Goal: Task Accomplishment & Management: Use online tool/utility

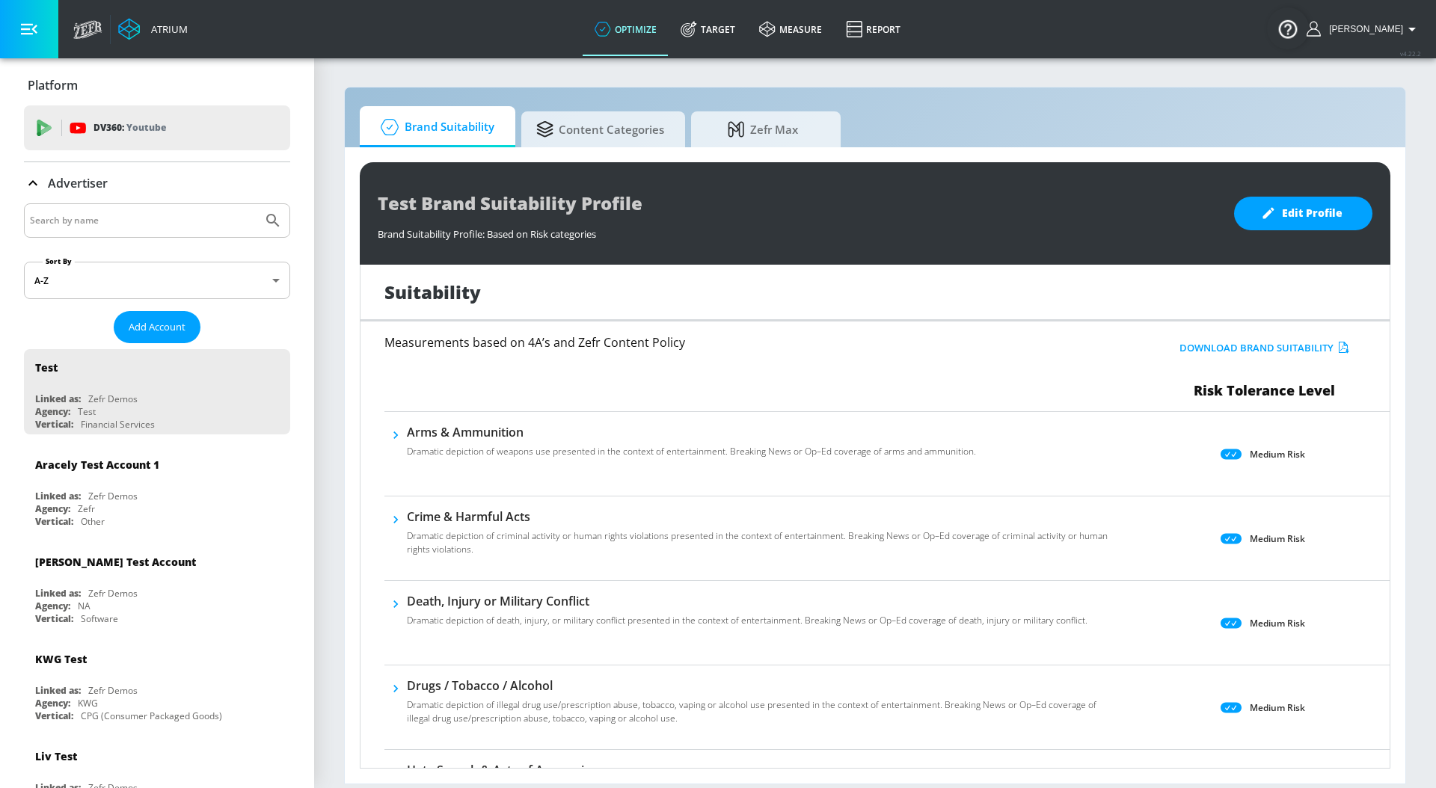
click at [175, 235] on div at bounding box center [157, 220] width 266 height 34
click at [176, 227] on input "Search by name" at bounding box center [143, 220] width 227 height 19
type input "savencia"
click at [257, 204] on button "Submit Search" at bounding box center [273, 220] width 33 height 33
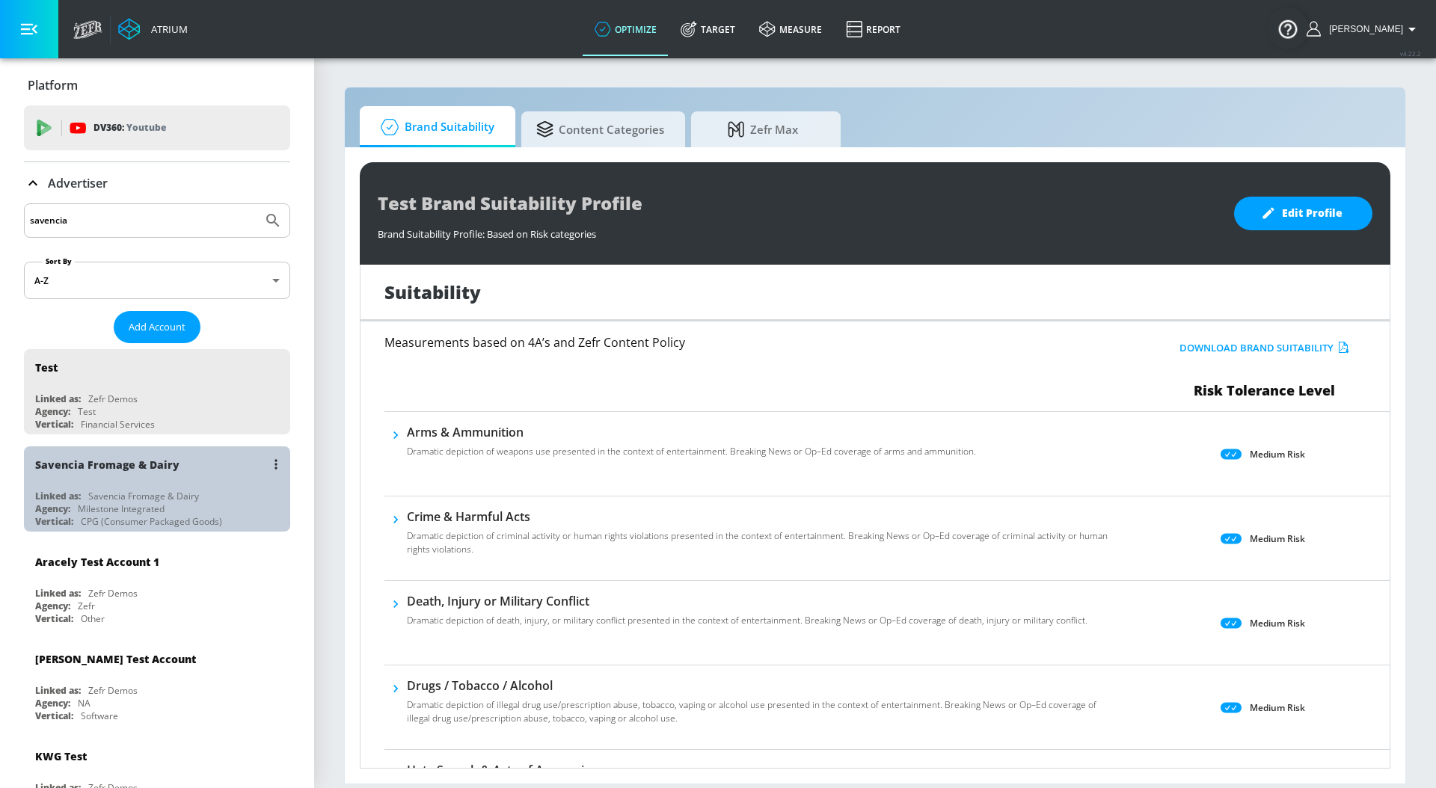
click at [153, 481] on div "Savencia Fromage & Dairy" at bounding box center [160, 465] width 251 height 36
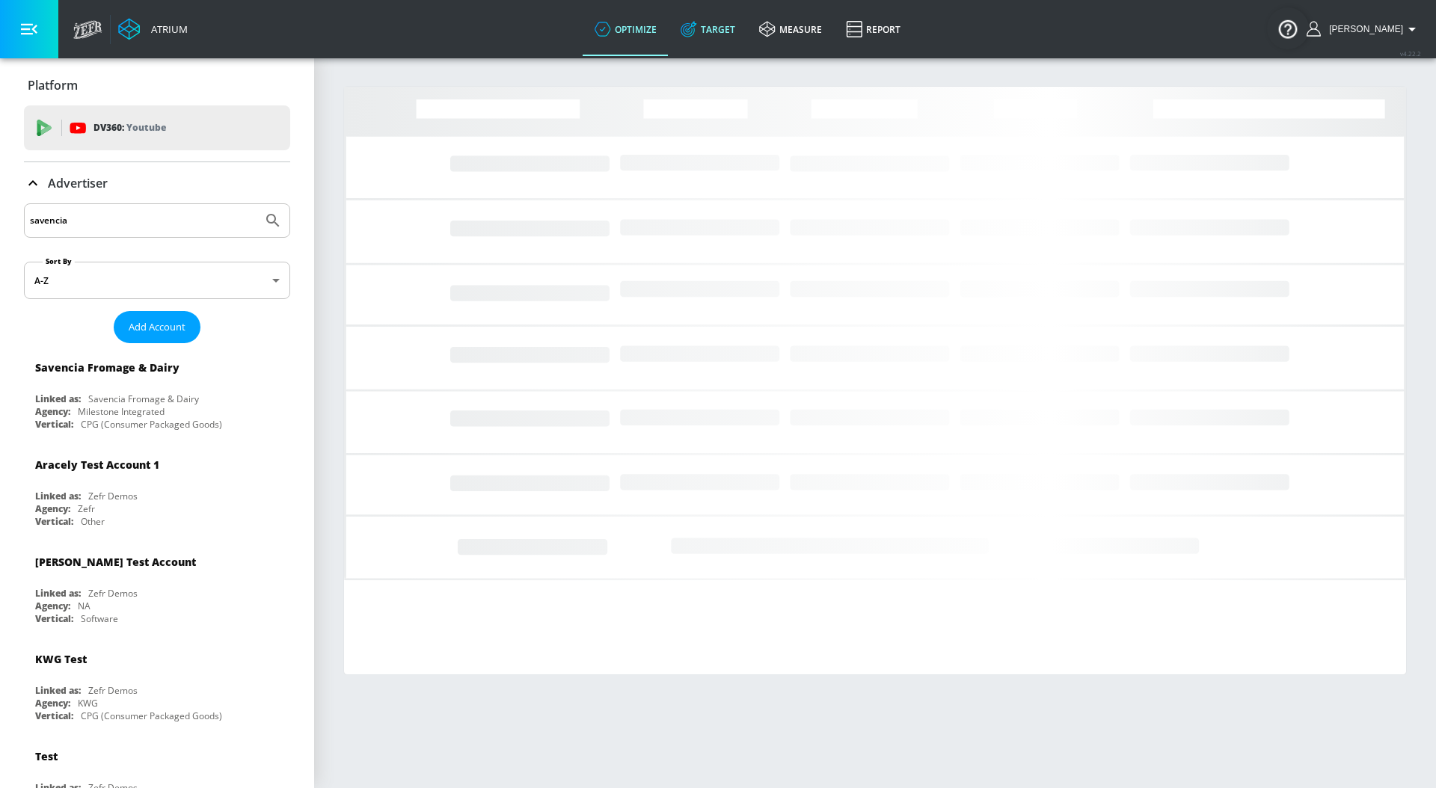
click at [735, 30] on link "Target" at bounding box center [708, 29] width 79 height 54
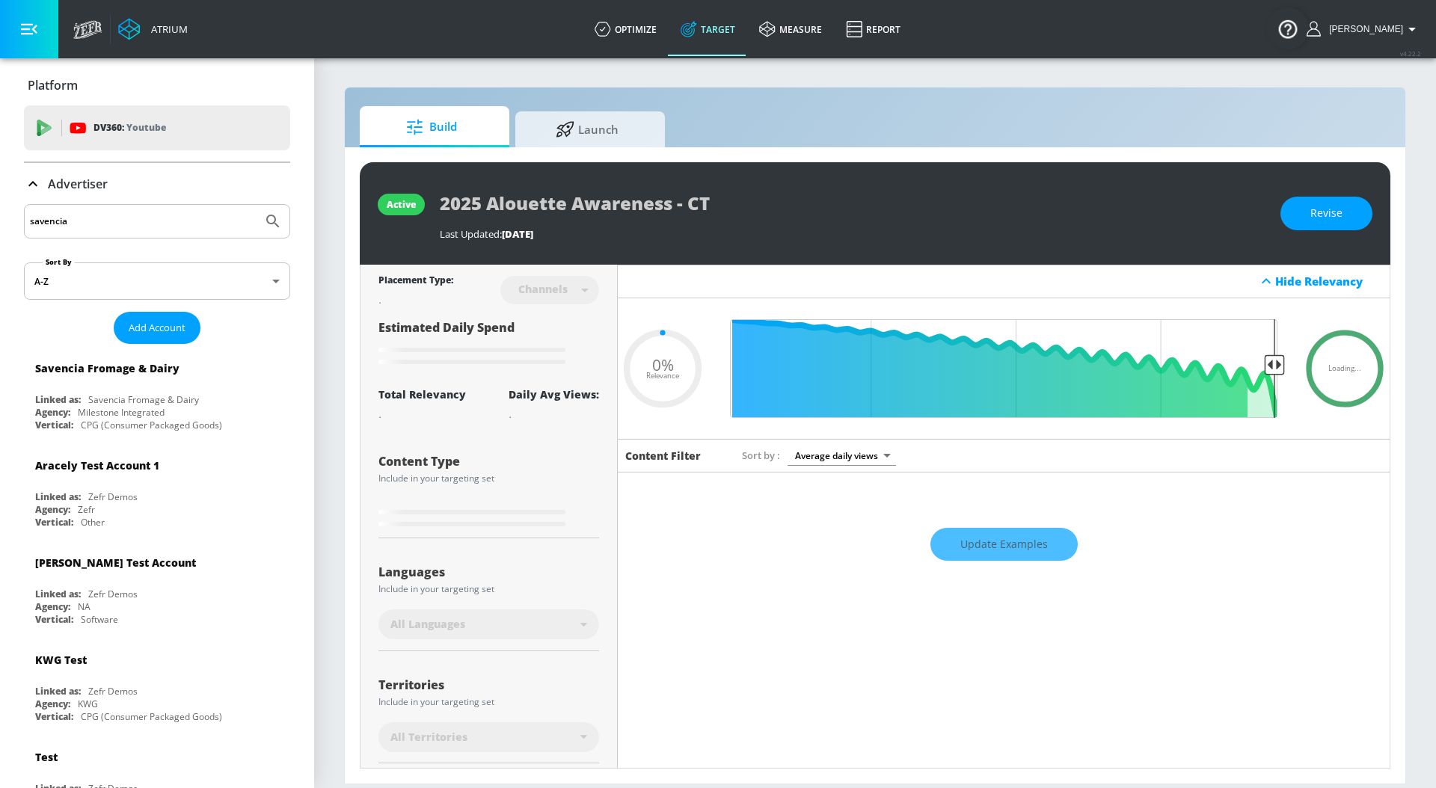
type input "0.05"
click at [602, 135] on span "Launch" at bounding box center [587, 127] width 114 height 36
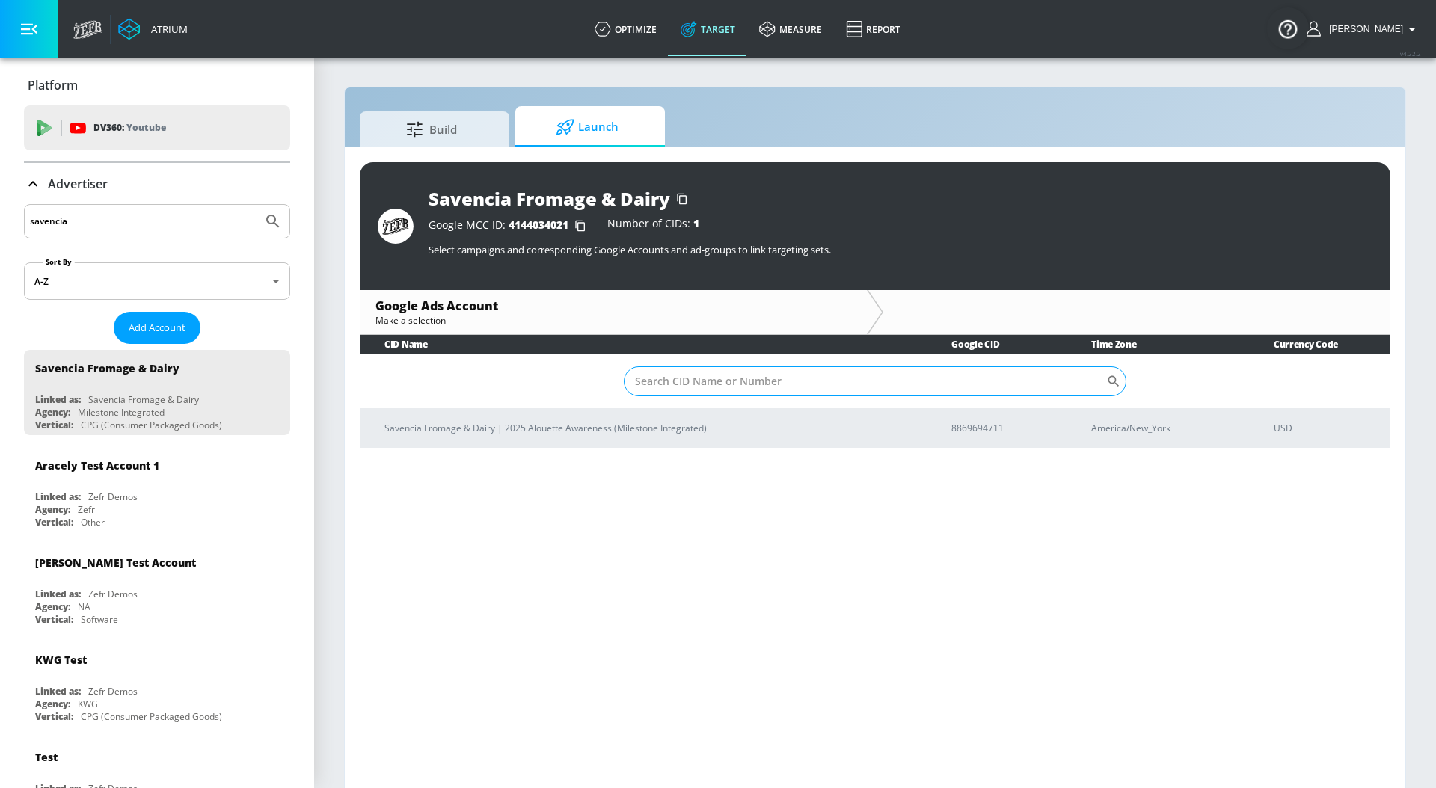
click at [675, 386] on input "Sort By" at bounding box center [865, 382] width 482 height 30
paste input "8869694711"
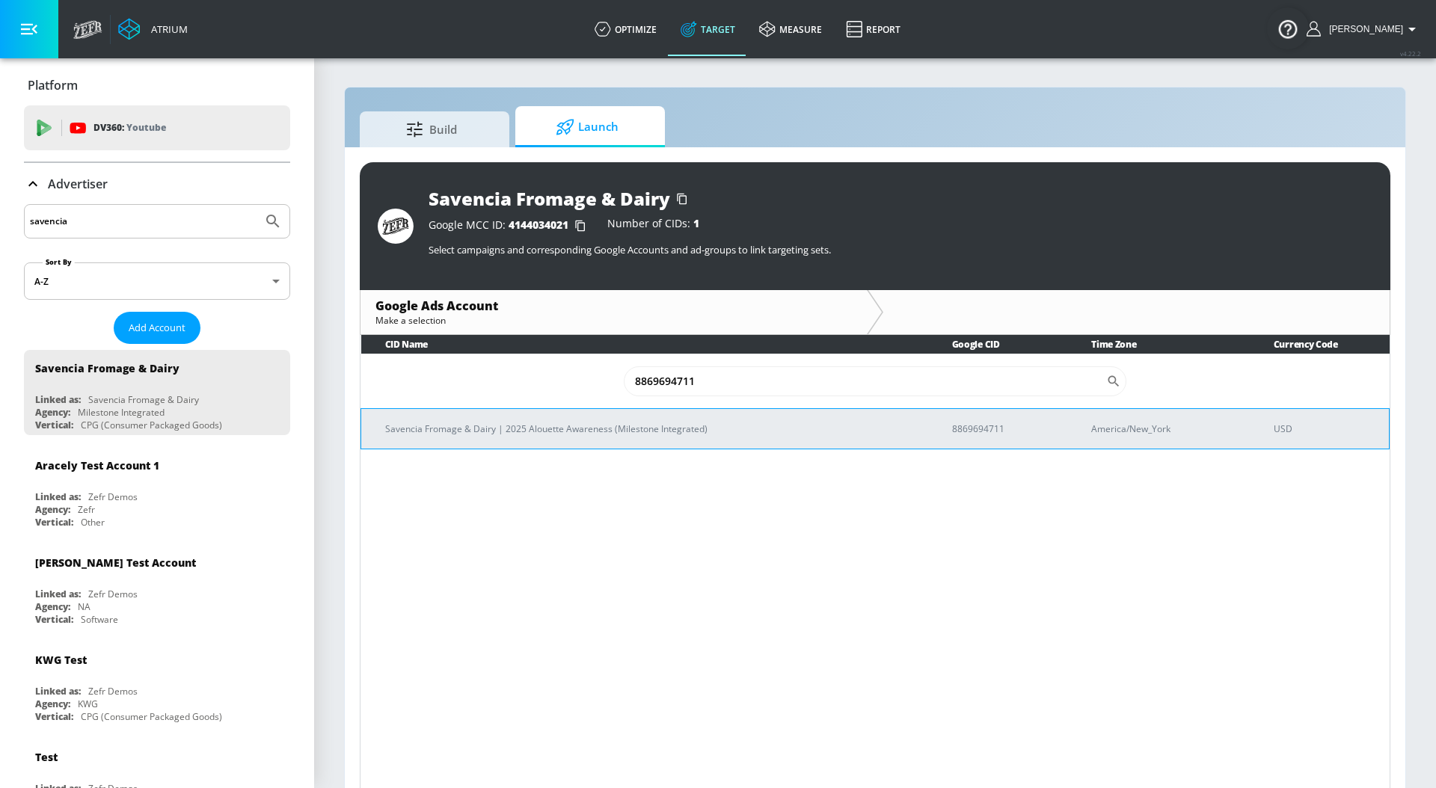
type input "8869694711"
click at [658, 427] on p "Savencia Fromage & Dairy | 2025 Alouette Awareness (Milestone Integrated)" at bounding box center [650, 429] width 531 height 16
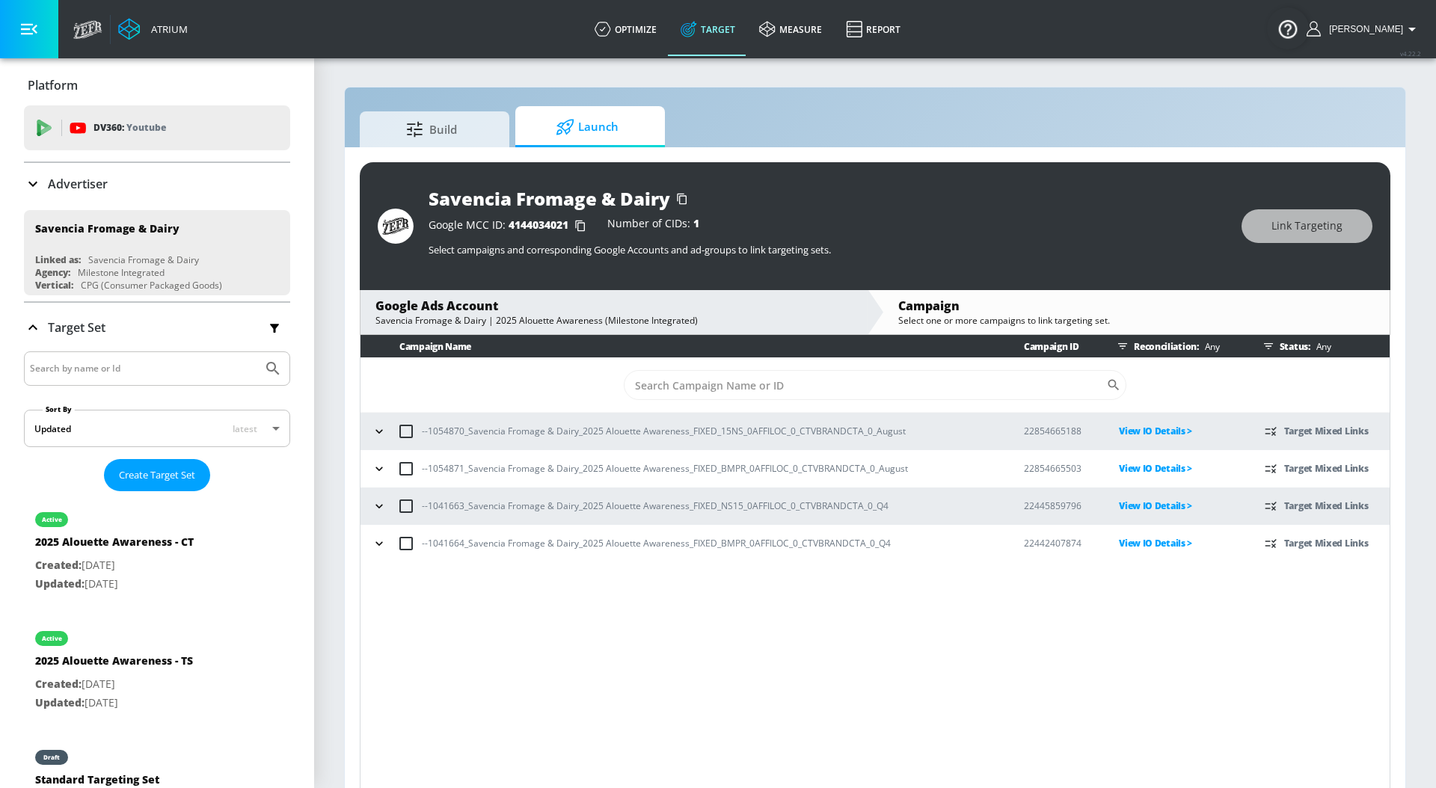
click at [378, 434] on icon "button" at bounding box center [379, 431] width 15 height 15
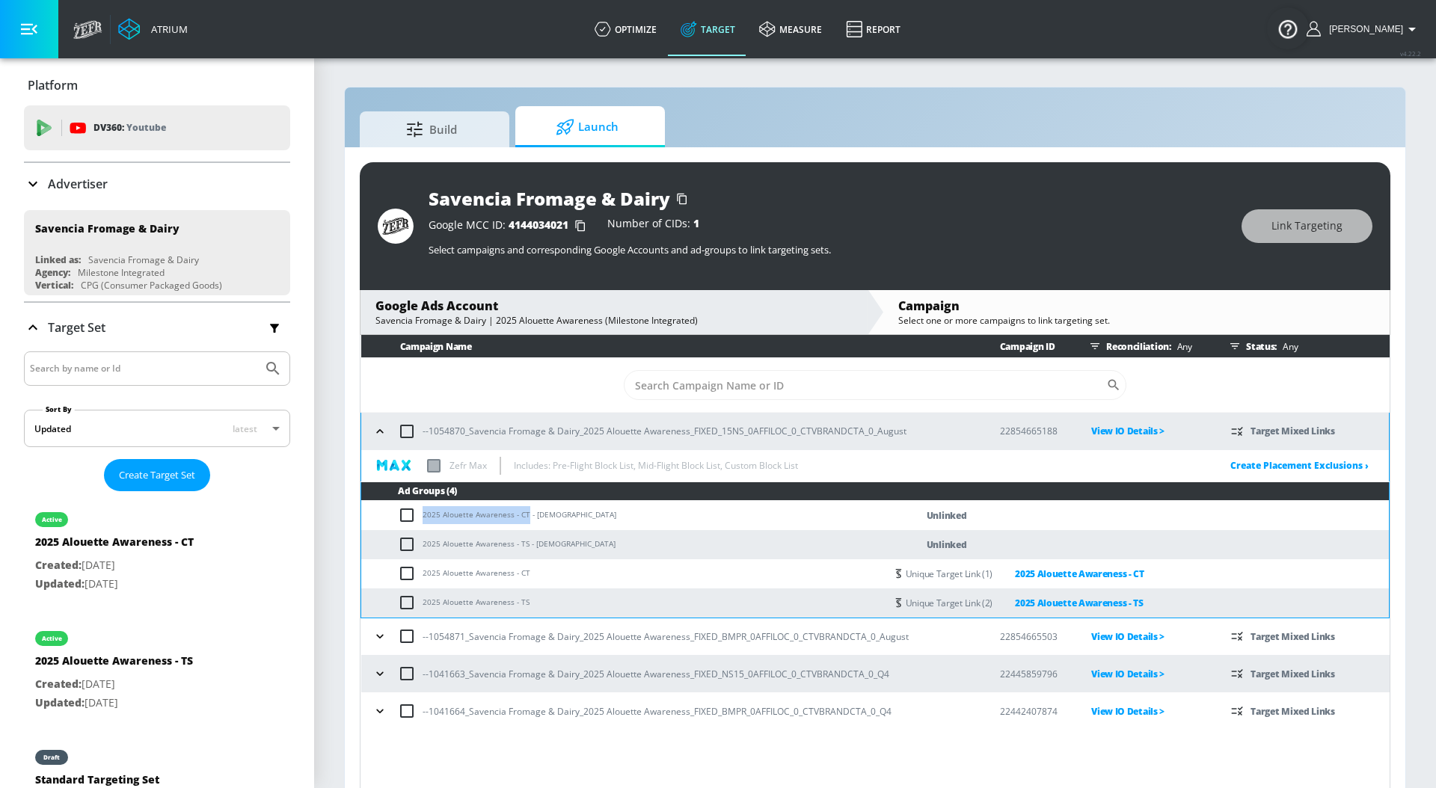
drag, startPoint x: 423, startPoint y: 510, endPoint x: 527, endPoint y: 511, distance: 104.0
click at [527, 511] on td "2025 Alouette Awareness - CT - [DEMOGRAPHIC_DATA]" at bounding box center [623, 515] width 524 height 29
copy td "2025 Alouette Awareness - CT"
click at [407, 514] on input "checkbox" at bounding box center [410, 515] width 25 height 18
checkbox input "true"
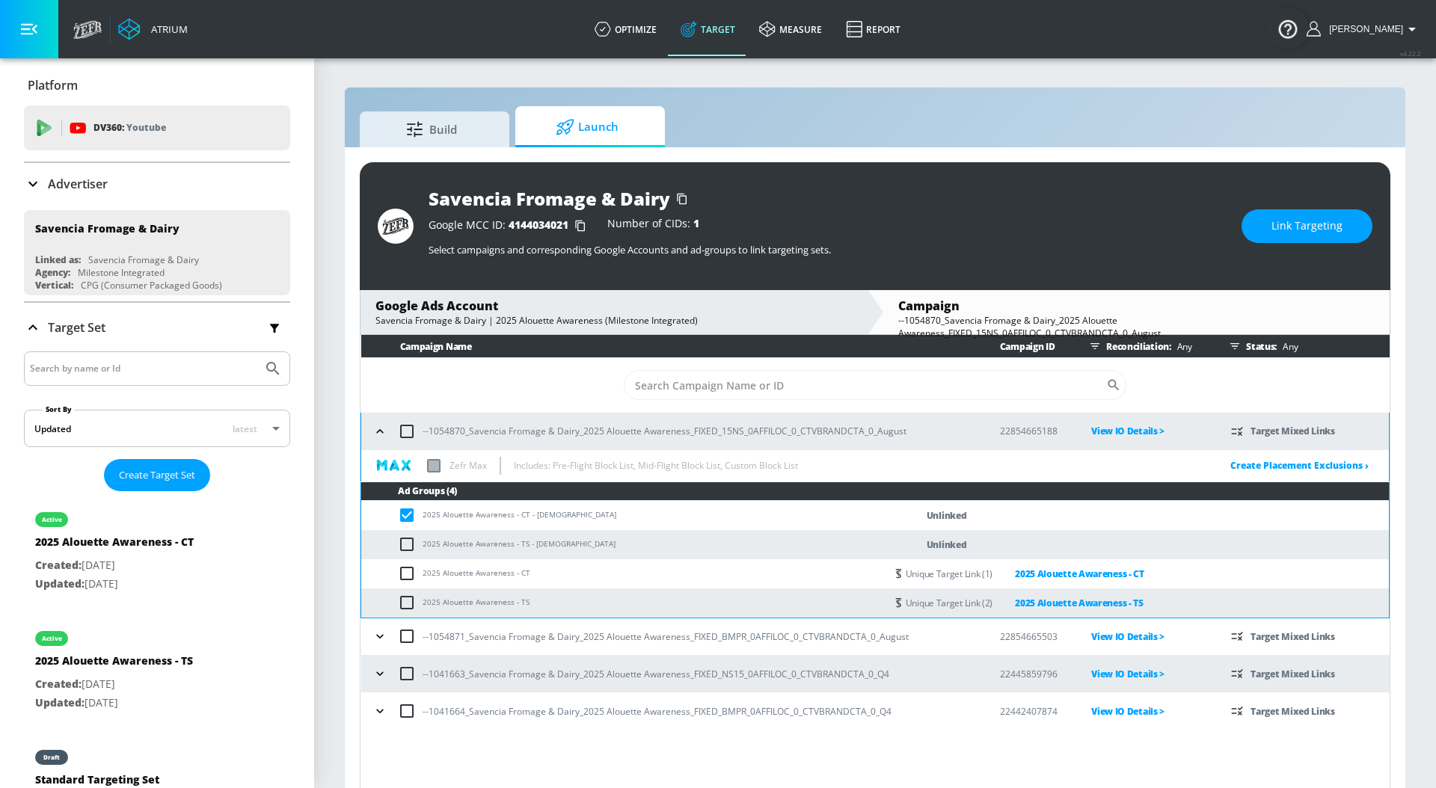
click at [1275, 248] on div "Savencia Fromage & Dairy Google MCC ID: 4144034021 Number of CIDs: 1 Select cam…" at bounding box center [875, 226] width 1031 height 128
click at [1290, 230] on span "Link Targeting" at bounding box center [1307, 226] width 71 height 19
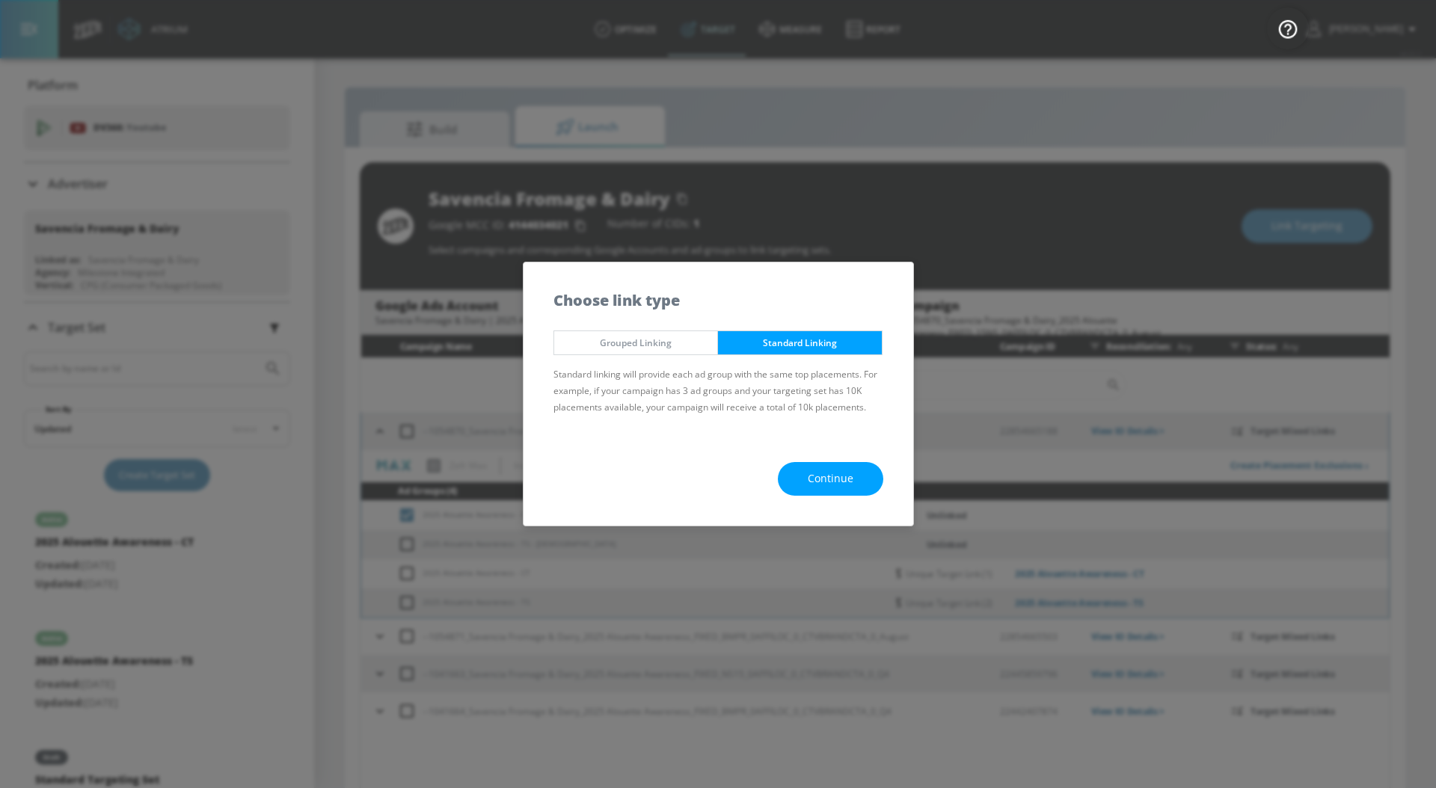
click at [833, 461] on div "Continue" at bounding box center [719, 479] width 390 height 94
click at [823, 479] on span "Continue" at bounding box center [831, 479] width 46 height 19
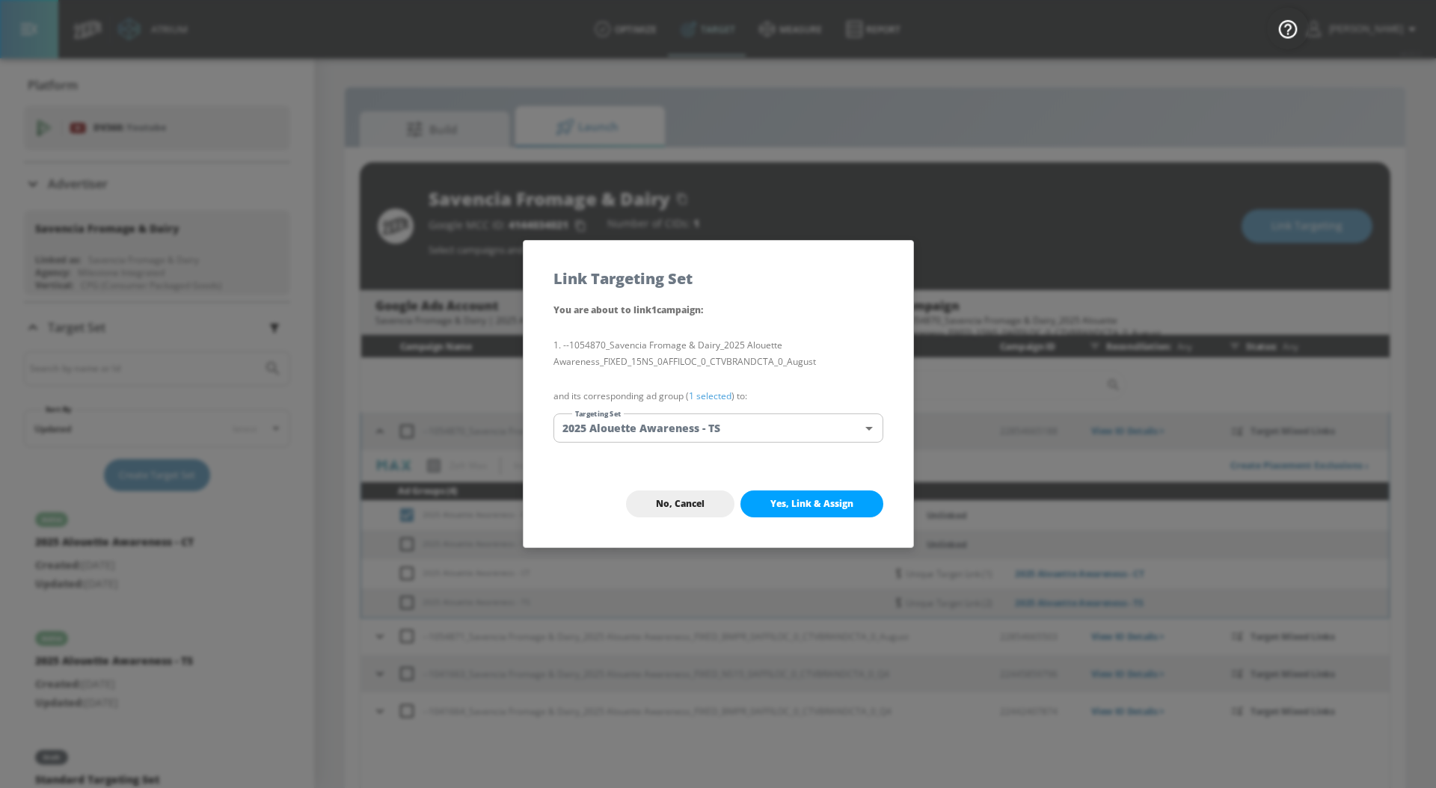
click at [708, 398] on link "1 selected" at bounding box center [710, 396] width 43 height 13
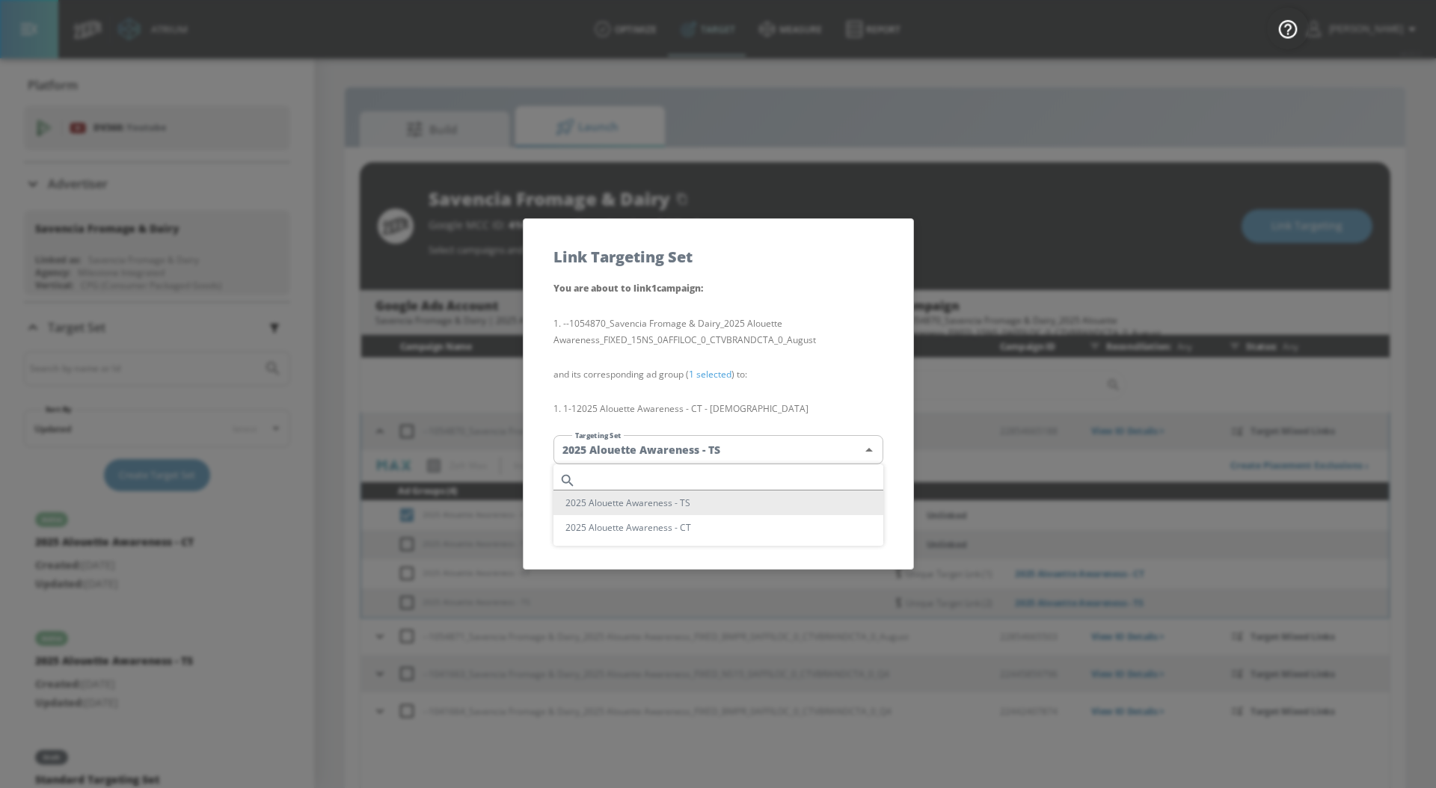
click at [691, 451] on body "Atrium optimize Target measure Report optimize Target measure Report v 4.22.2 […" at bounding box center [718, 405] width 1436 height 810
click at [655, 527] on li "2025 Alouette Awareness - CT" at bounding box center [719, 527] width 330 height 25
type input "e5ff5ef2-2172-4862-846d-1fc6305734ba"
click at [842, 523] on span "Yes, Link & Assign" at bounding box center [811, 526] width 83 height 12
checkbox input "false"
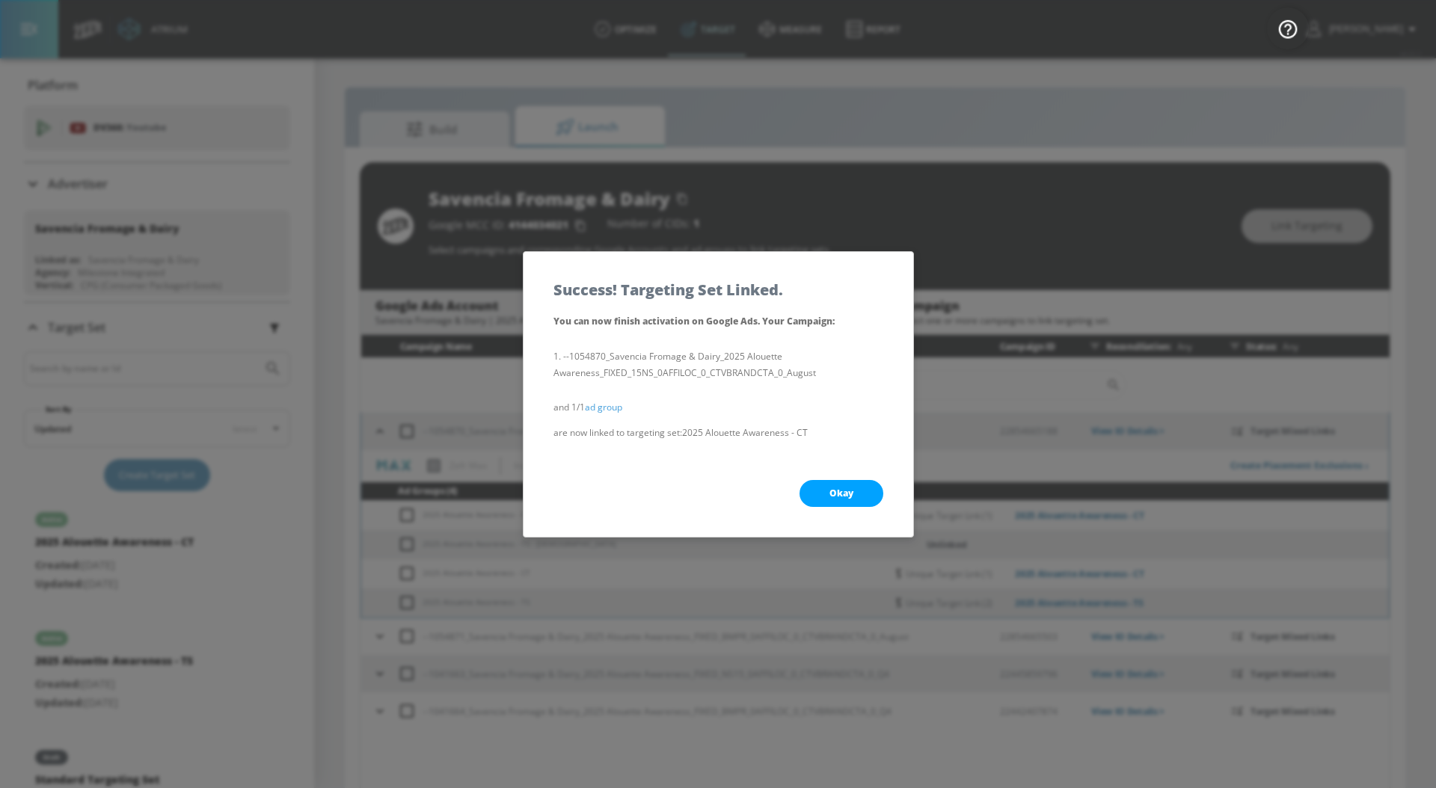
click at [857, 492] on button "Okay" at bounding box center [842, 493] width 84 height 27
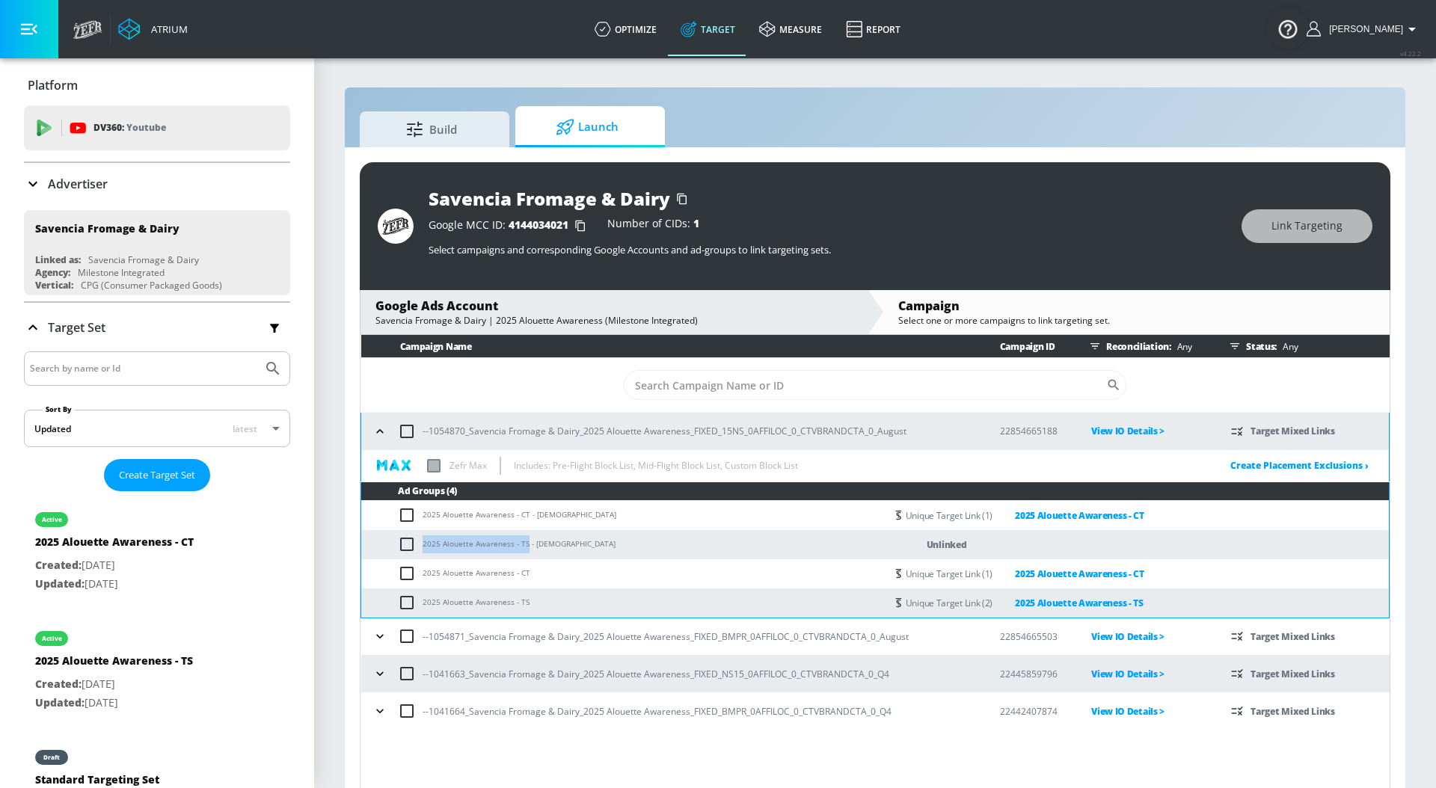
drag, startPoint x: 423, startPoint y: 545, endPoint x: 525, endPoint y: 545, distance: 102.5
click at [525, 545] on td "2025 Alouette Awareness - TS - [DEMOGRAPHIC_DATA]" at bounding box center [623, 544] width 524 height 29
copy td "2025 Alouette Awareness - TS"
click at [408, 545] on input "checkbox" at bounding box center [410, 545] width 25 height 18
checkbox input "true"
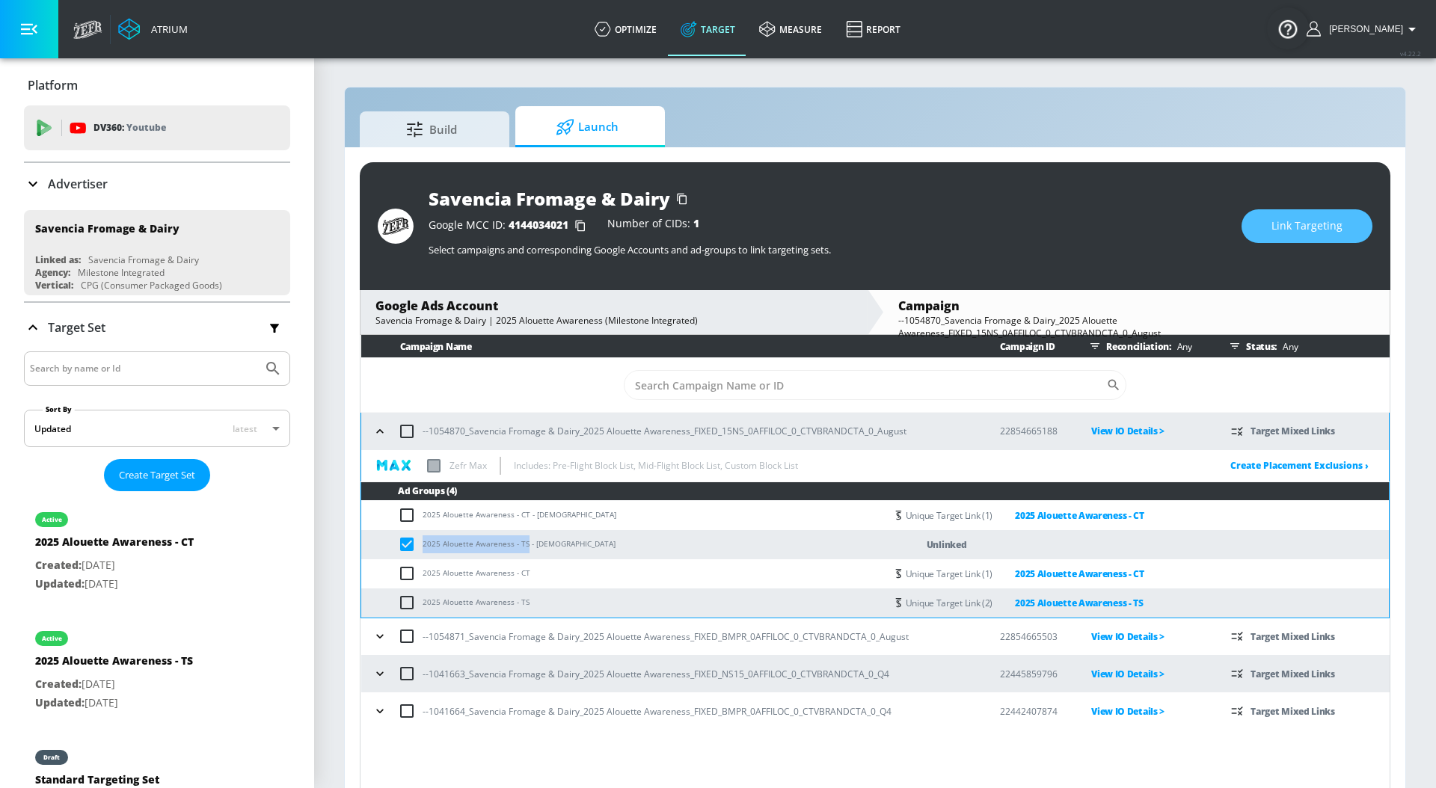
click at [1292, 230] on span "Link Targeting" at bounding box center [1307, 226] width 71 height 19
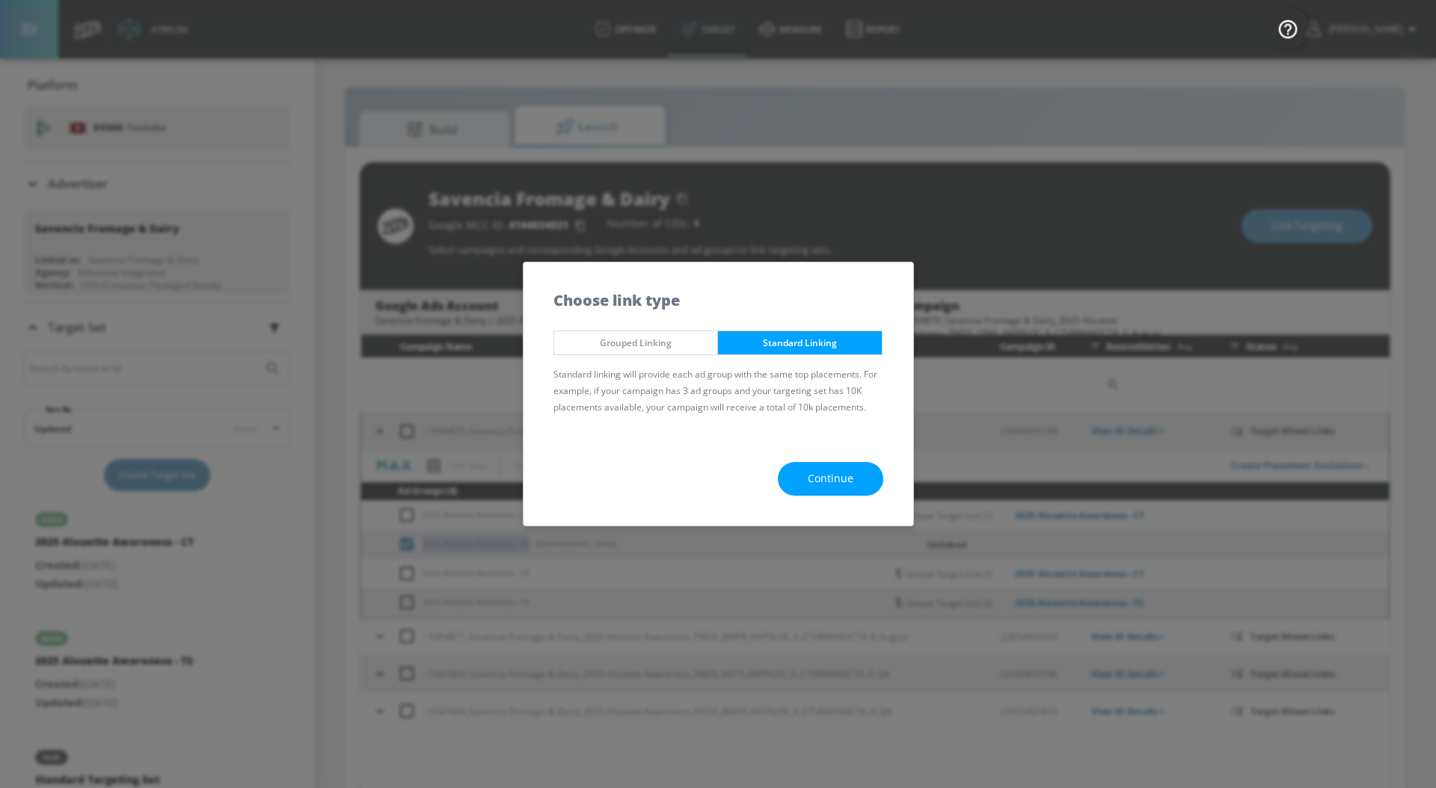
click at [816, 480] on span "Continue" at bounding box center [831, 479] width 46 height 19
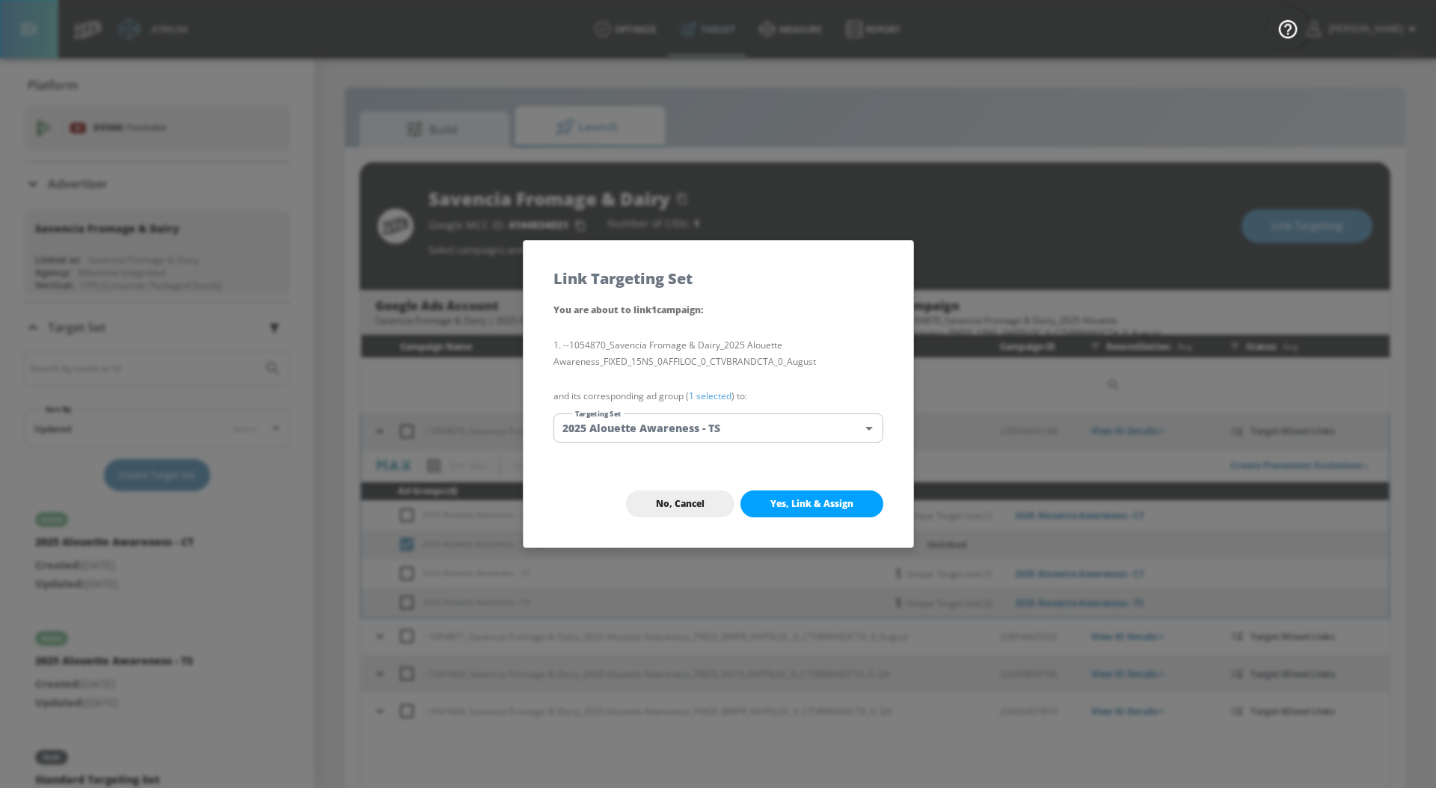
click at [695, 391] on link "1 selected" at bounding box center [710, 396] width 43 height 13
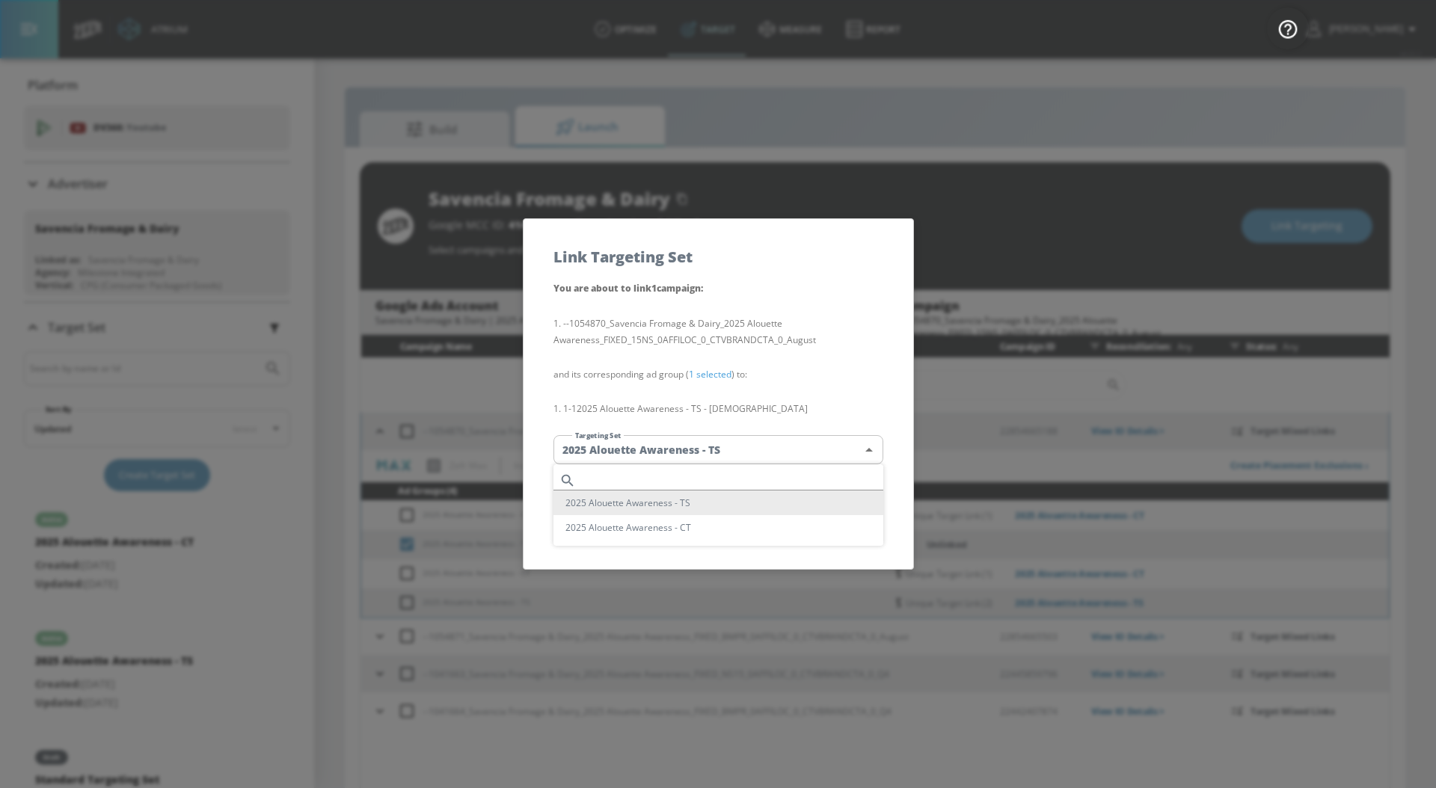
click at [689, 446] on body "Atrium optimize Target measure Report optimize Target measure Report v 4.22.2 […" at bounding box center [718, 405] width 1436 height 810
click at [699, 471] on input "text" at bounding box center [732, 481] width 301 height 20
paste input "2025 Alouette Awareness - TS"
type input "2025 Alouette Awareness - TS"
click at [684, 503] on li "2025 Alouette Awareness - TS" at bounding box center [719, 503] width 330 height 25
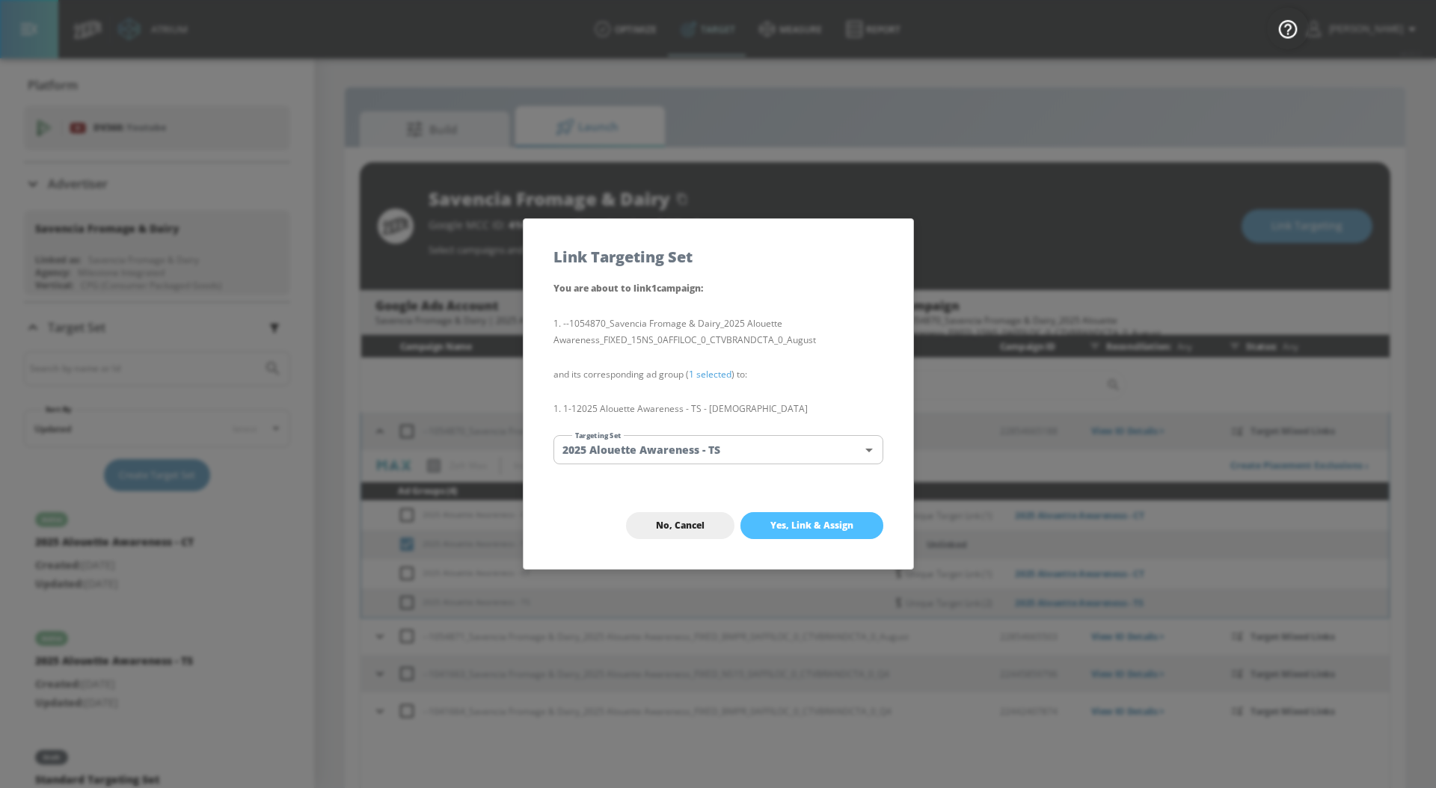
click at [797, 525] on span "Yes, Link & Assign" at bounding box center [811, 526] width 83 height 12
checkbox input "false"
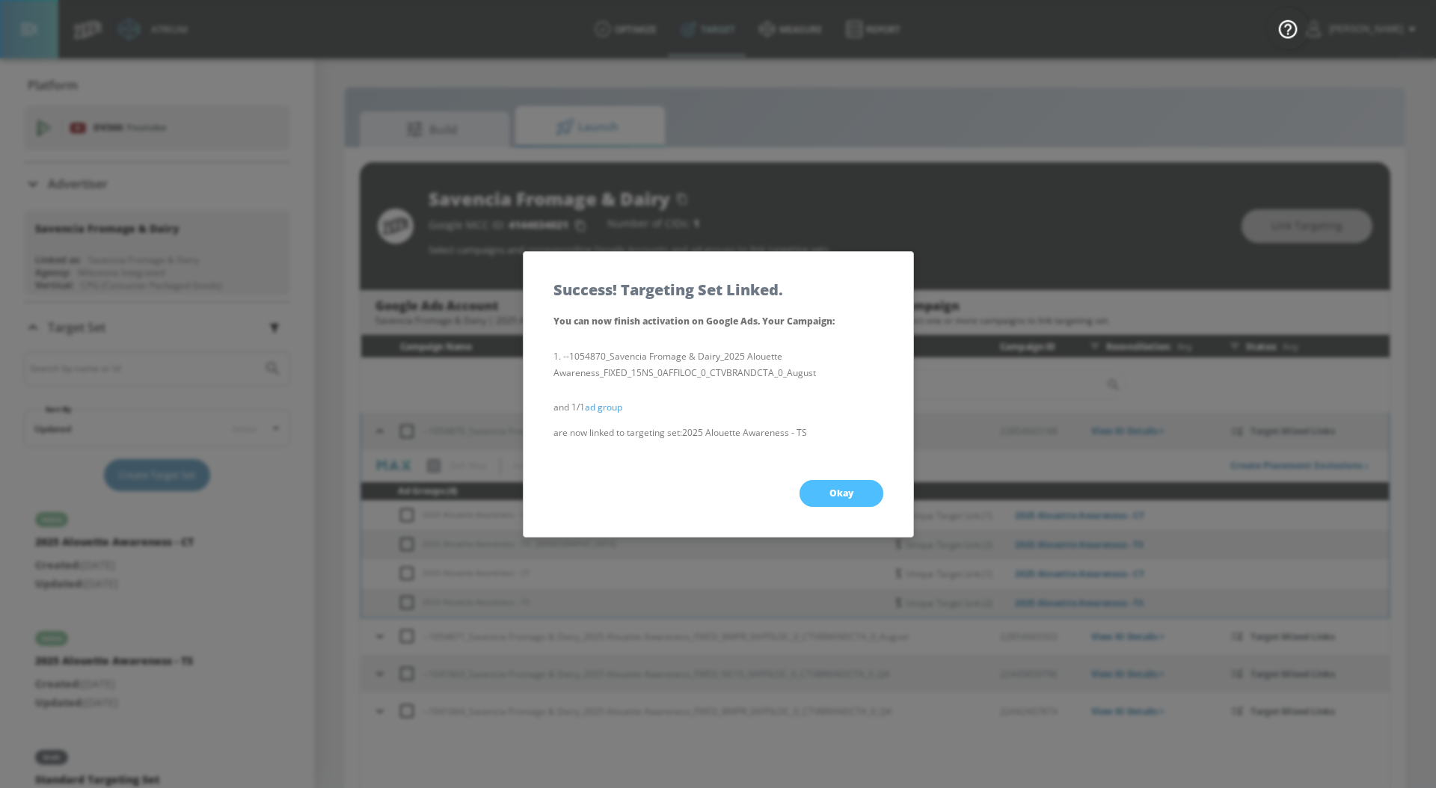
click at [839, 503] on button "Okay" at bounding box center [842, 493] width 84 height 27
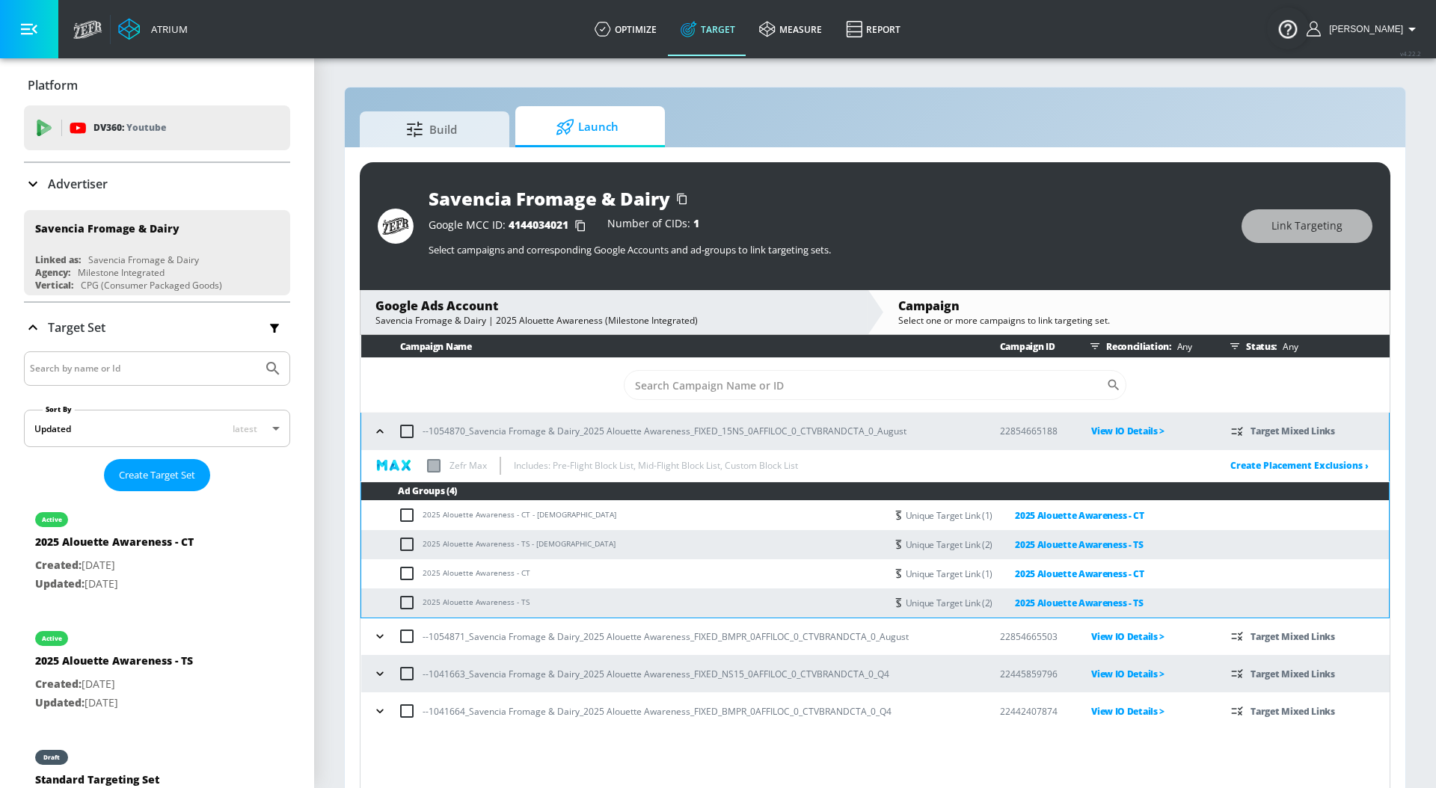
click at [384, 428] on icon "button" at bounding box center [380, 431] width 15 height 15
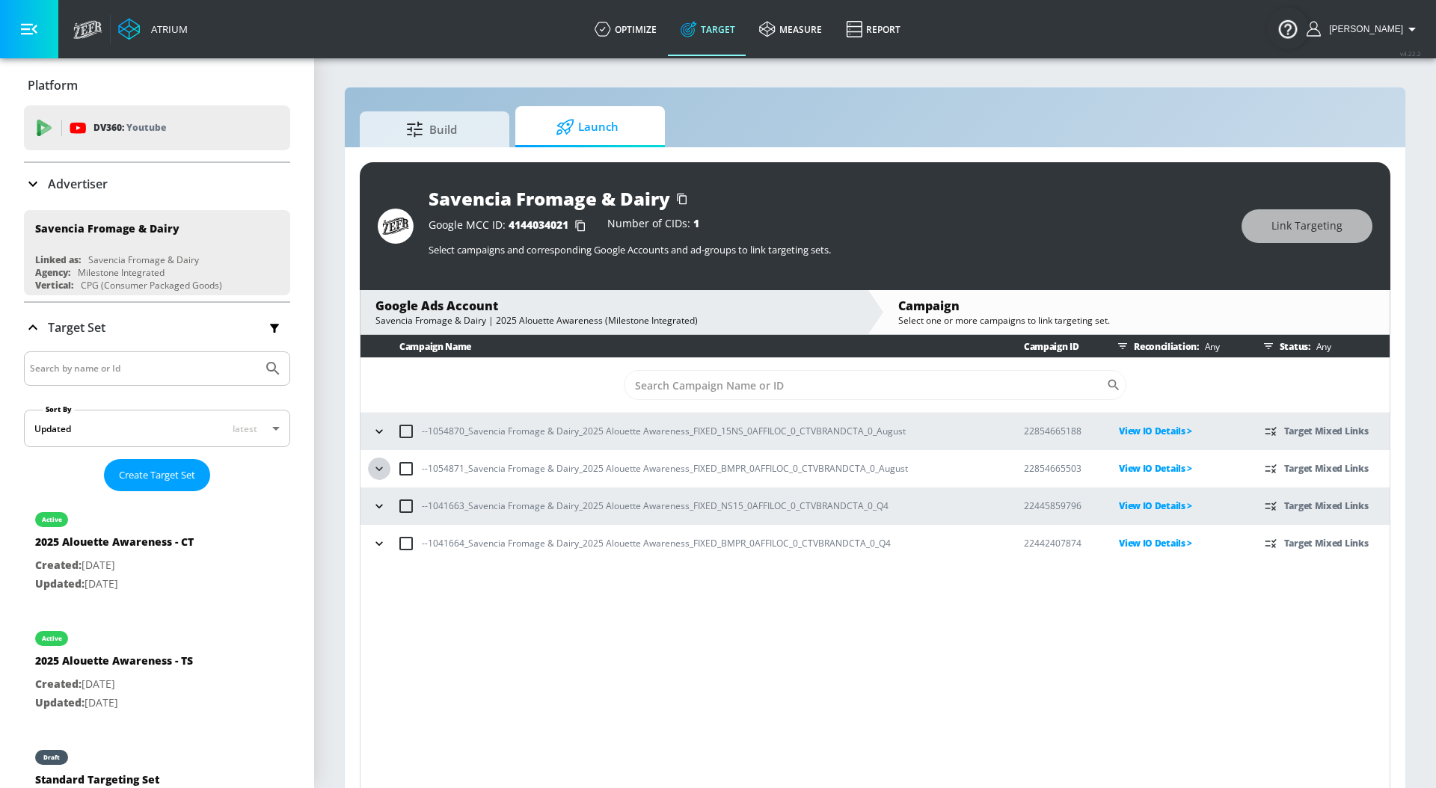
click at [387, 474] on button "button" at bounding box center [379, 469] width 22 height 22
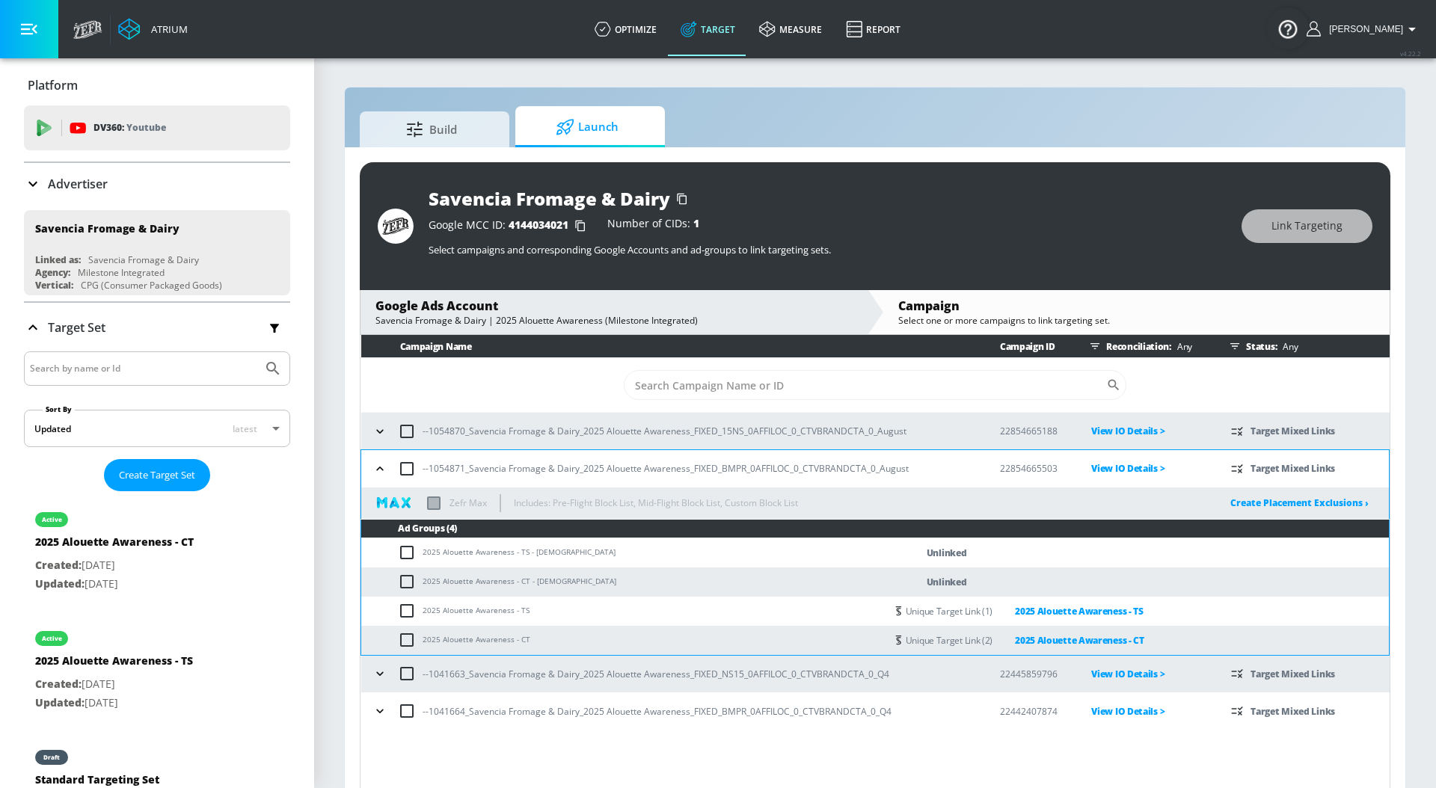
drag, startPoint x: 422, startPoint y: 551, endPoint x: 530, endPoint y: 553, distance: 108.5
click at [530, 553] on td "2025 Alouette Awareness - TS - [DEMOGRAPHIC_DATA]" at bounding box center [623, 553] width 524 height 29
drag, startPoint x: 524, startPoint y: 553, endPoint x: 421, endPoint y: 552, distance: 102.5
click at [421, 552] on td "2025 Alouette Awareness - TS - [DEMOGRAPHIC_DATA]" at bounding box center [623, 553] width 524 height 29
copy td "2025 Alouette Awareness - TS"
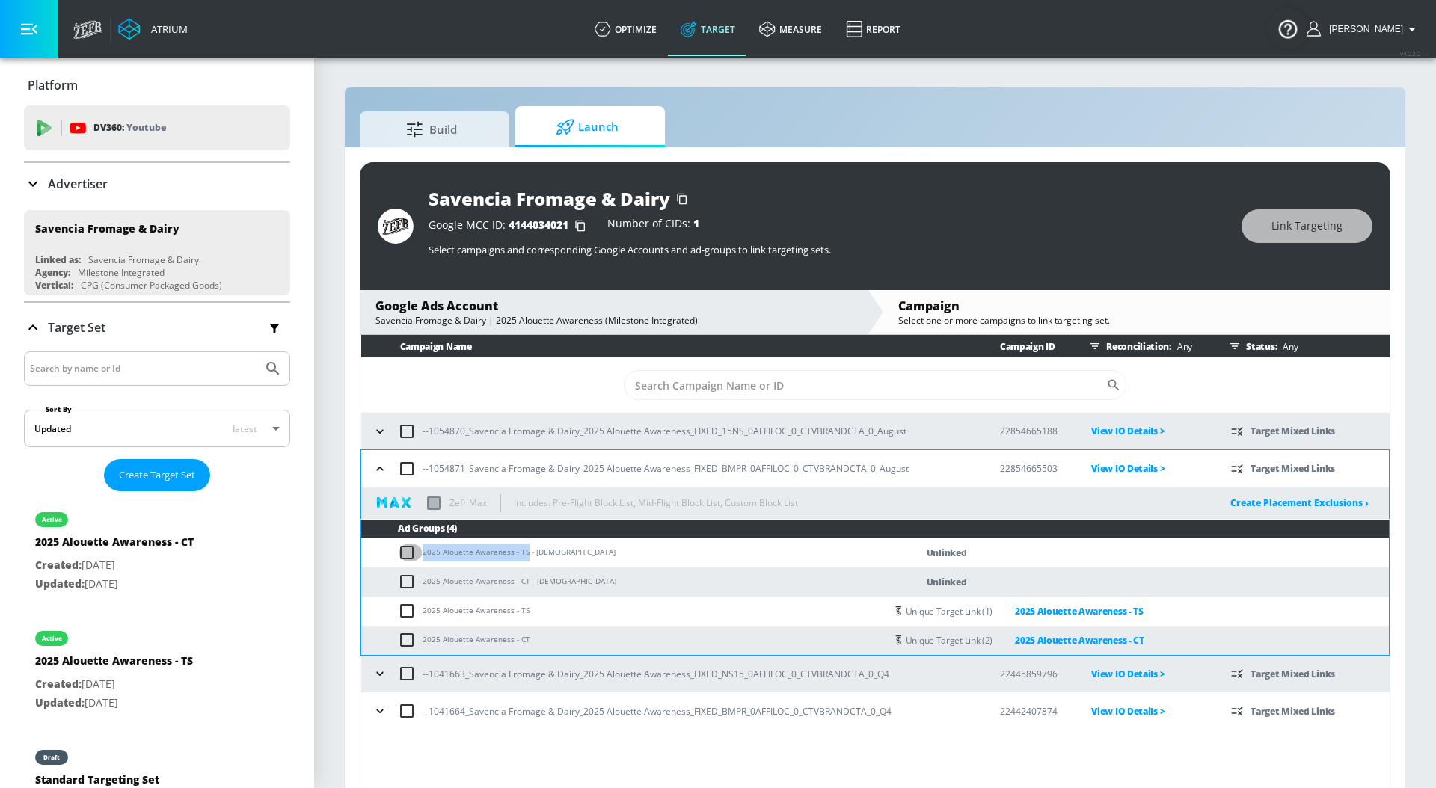
click at [411, 551] on input "checkbox" at bounding box center [410, 553] width 25 height 18
checkbox input "true"
click at [1332, 229] on span "Link Targeting" at bounding box center [1307, 226] width 71 height 19
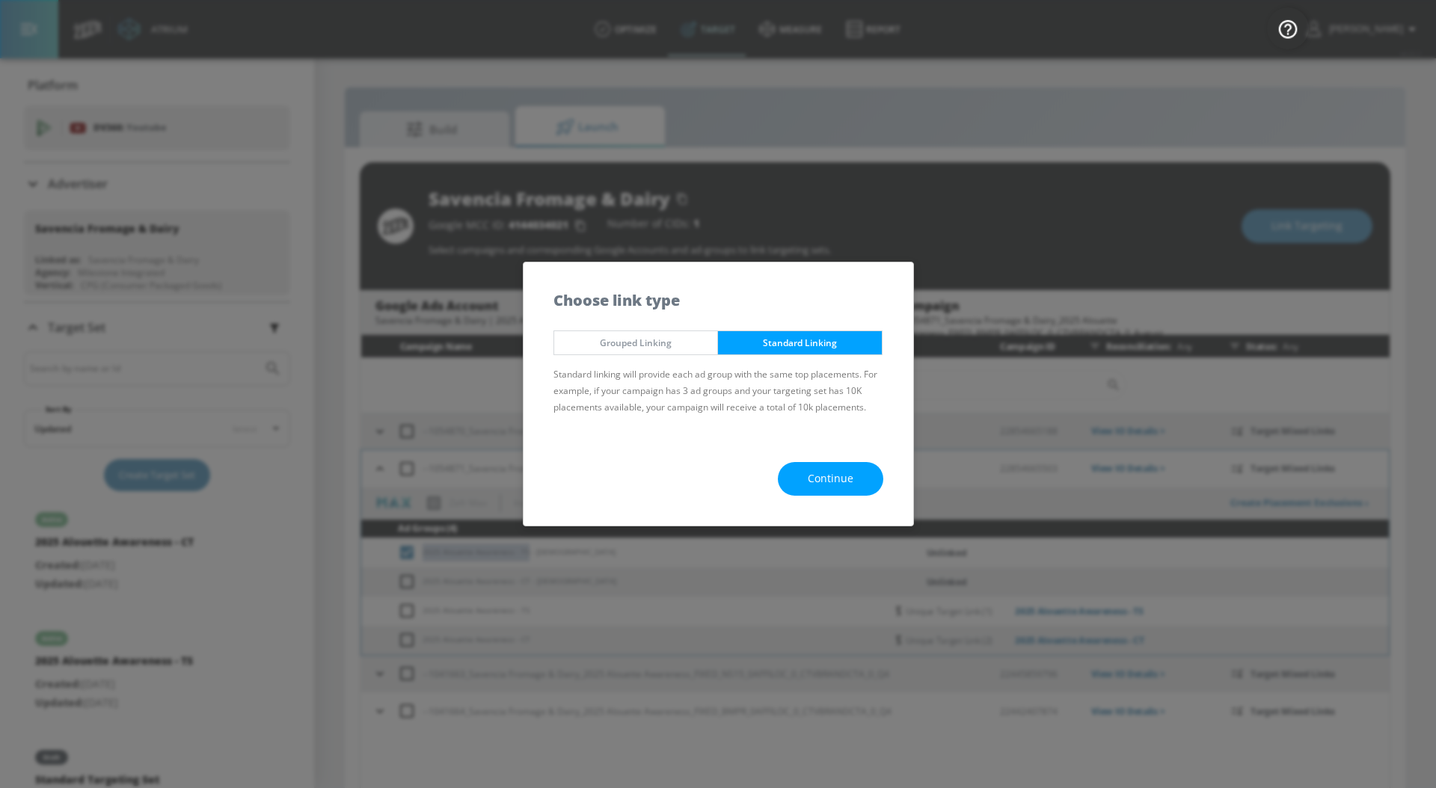
click at [853, 479] on button "Continue" at bounding box center [830, 479] width 105 height 34
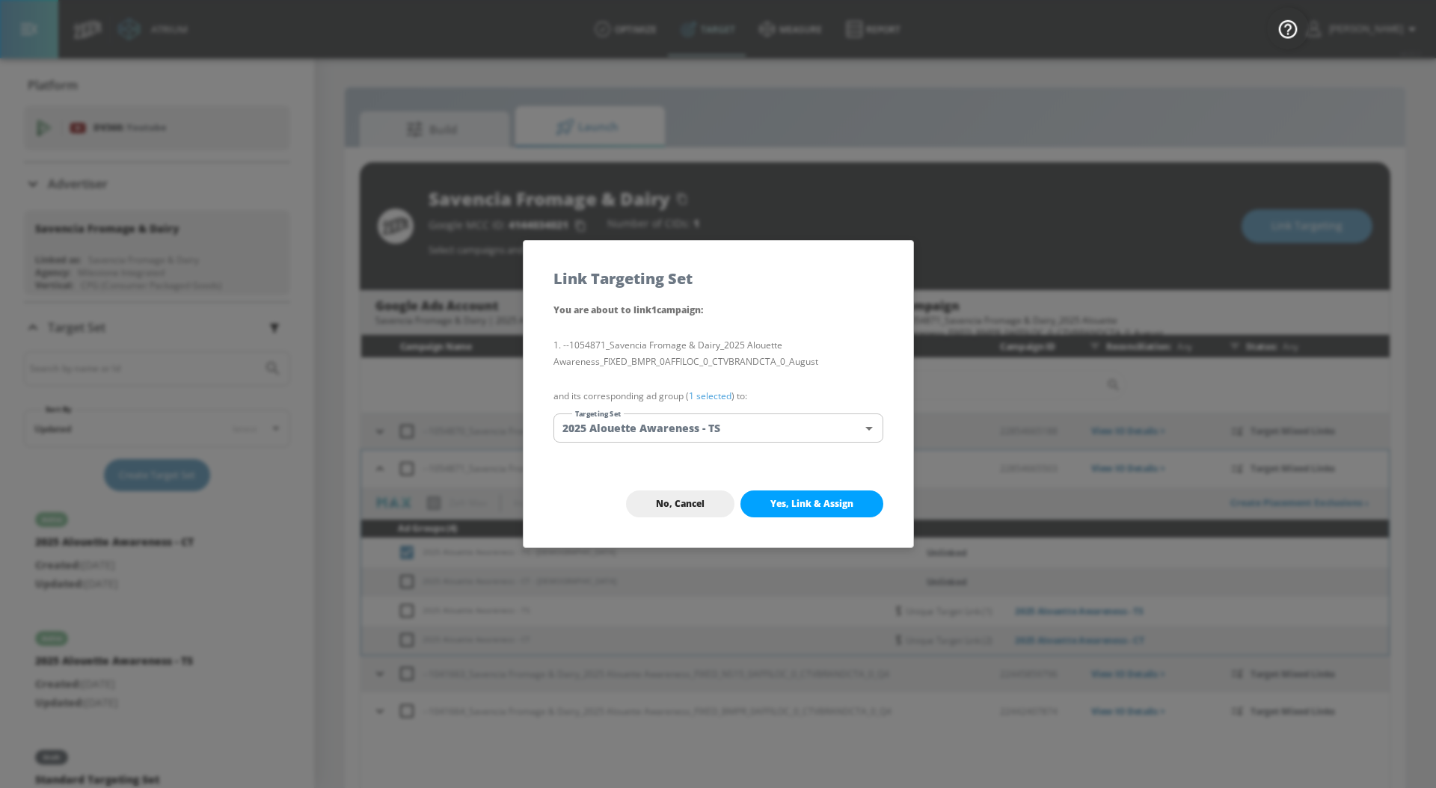
click at [710, 399] on link "1 selected" at bounding box center [710, 396] width 43 height 13
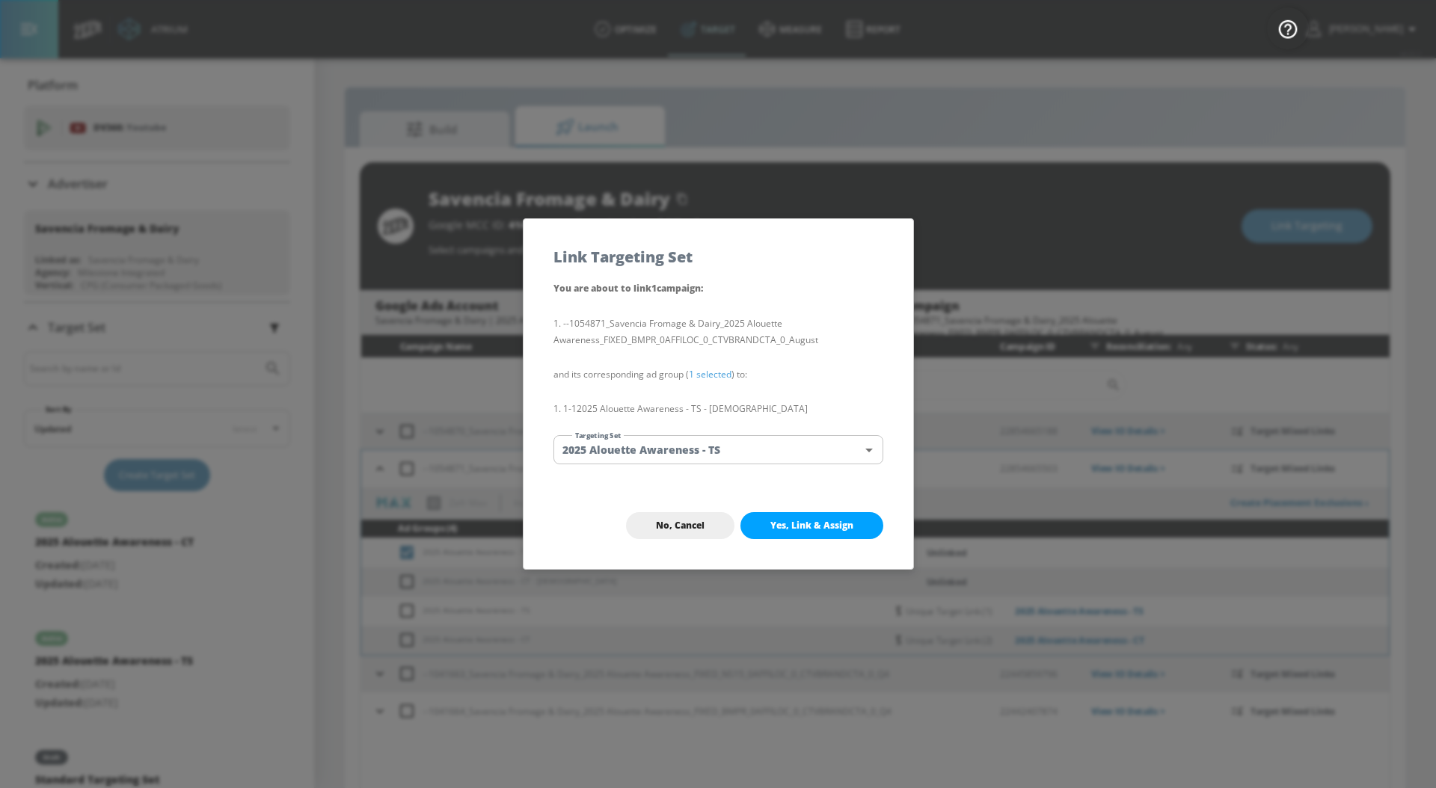
click at [698, 445] on body "Atrium optimize Target measure Report optimize Target measure Report v 4.22.2 […" at bounding box center [718, 405] width 1436 height 810
click at [708, 505] on li "2025 Alouette Awareness - TS" at bounding box center [719, 503] width 330 height 25
click at [794, 526] on span "Yes, Link & Assign" at bounding box center [811, 526] width 83 height 12
checkbox input "false"
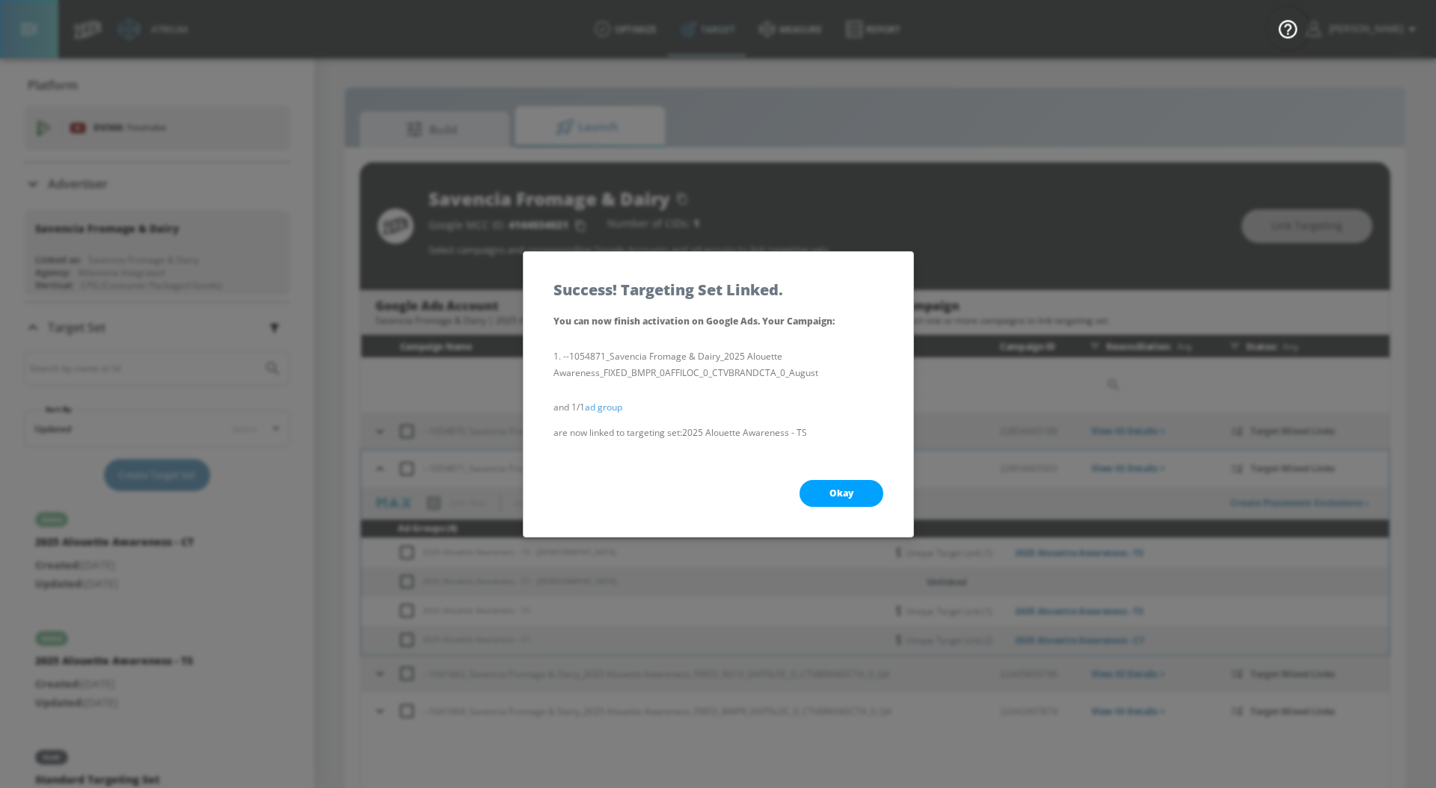
click at [830, 499] on span "Okay" at bounding box center [842, 494] width 24 height 12
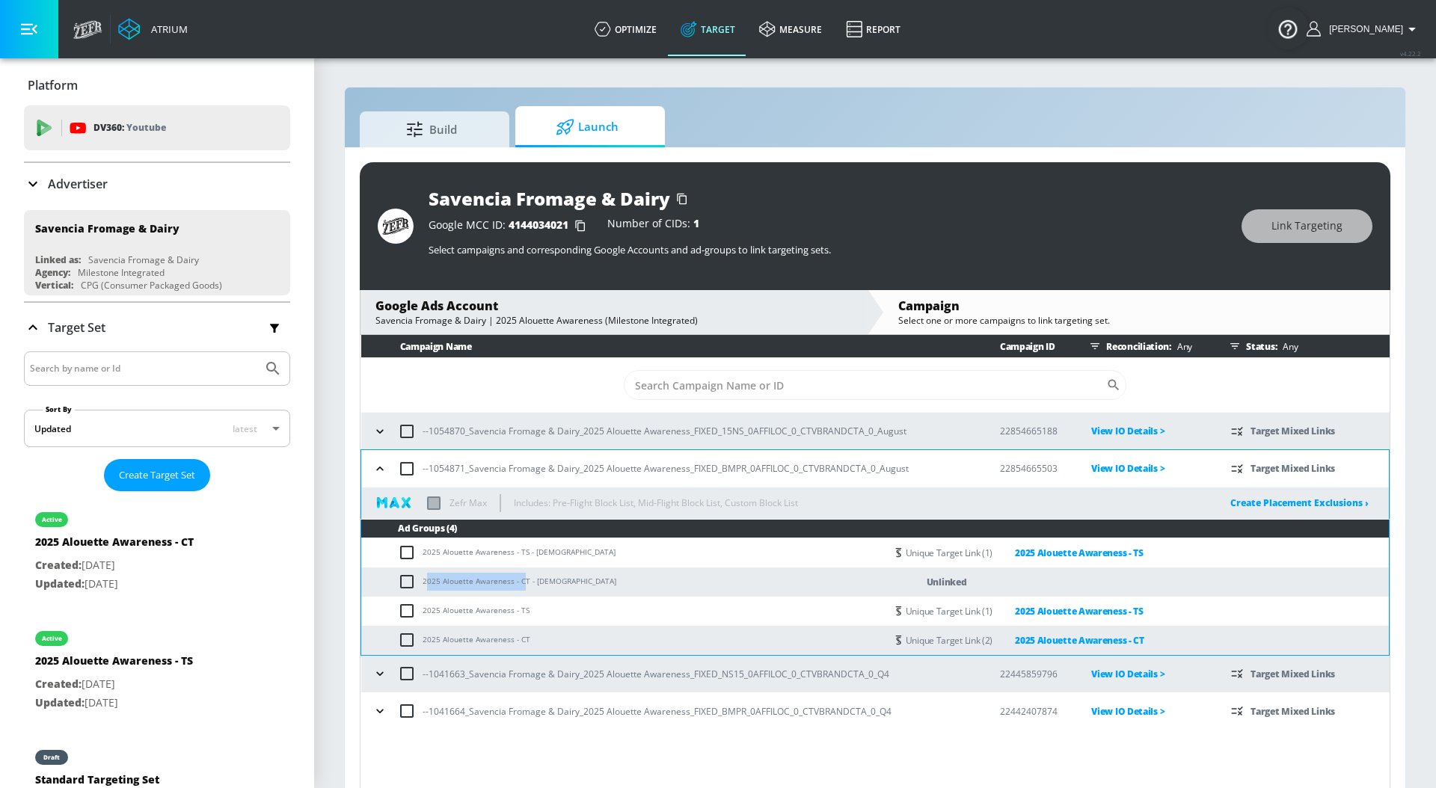
drag, startPoint x: 425, startPoint y: 580, endPoint x: 522, endPoint y: 581, distance: 97.3
click at [522, 581] on td "2025 Alouette Awareness - CT - [DEMOGRAPHIC_DATA]" at bounding box center [623, 582] width 524 height 29
drag, startPoint x: 526, startPoint y: 582, endPoint x: 421, endPoint y: 577, distance: 104.8
click at [421, 577] on td "2025 Alouette Awareness - CT - [DEMOGRAPHIC_DATA]" at bounding box center [623, 582] width 524 height 29
copy td "2025 Alouette Awareness - CT"
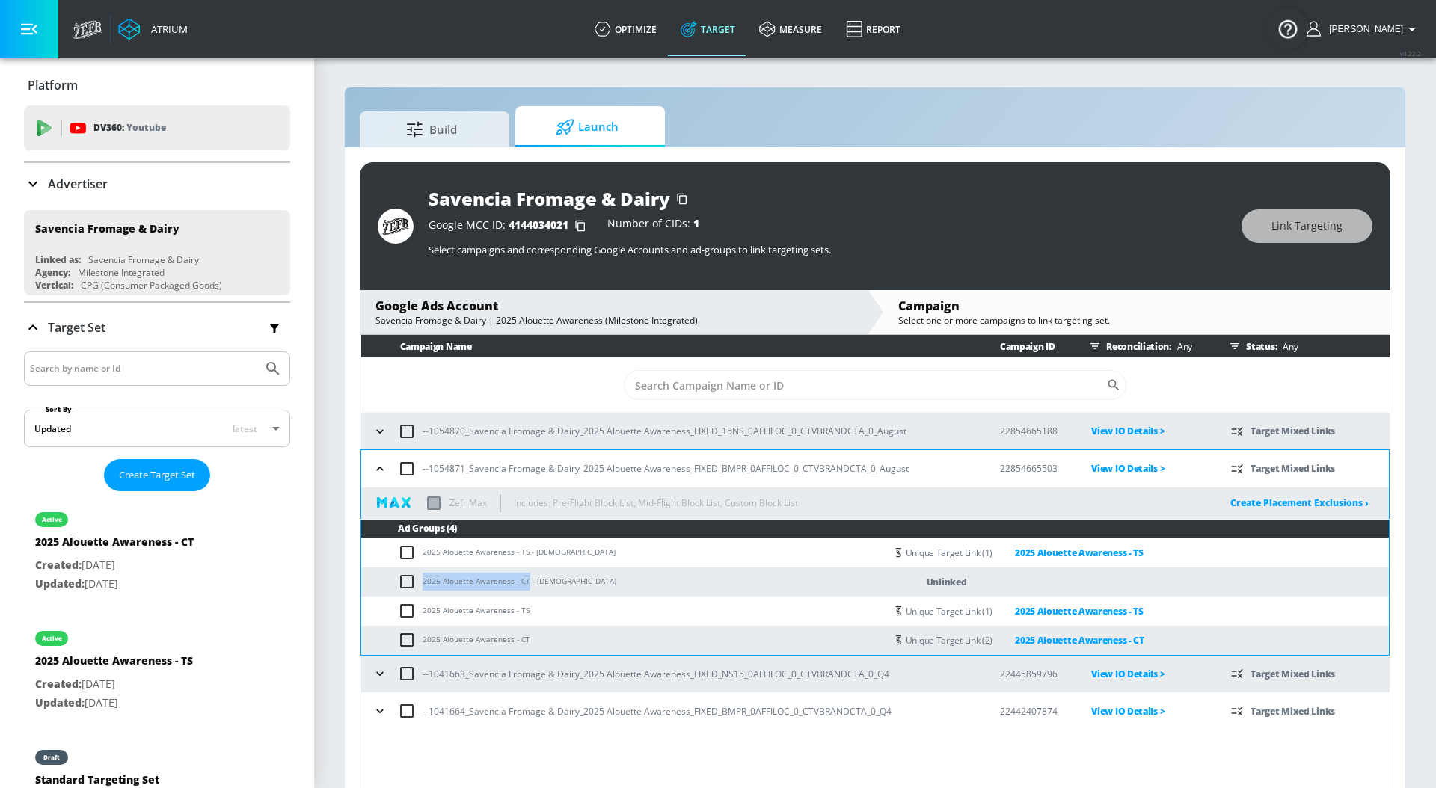
click at [402, 577] on input "checkbox" at bounding box center [410, 582] width 25 height 18
checkbox input "true"
click at [1320, 220] on span "Link Targeting" at bounding box center [1307, 226] width 71 height 19
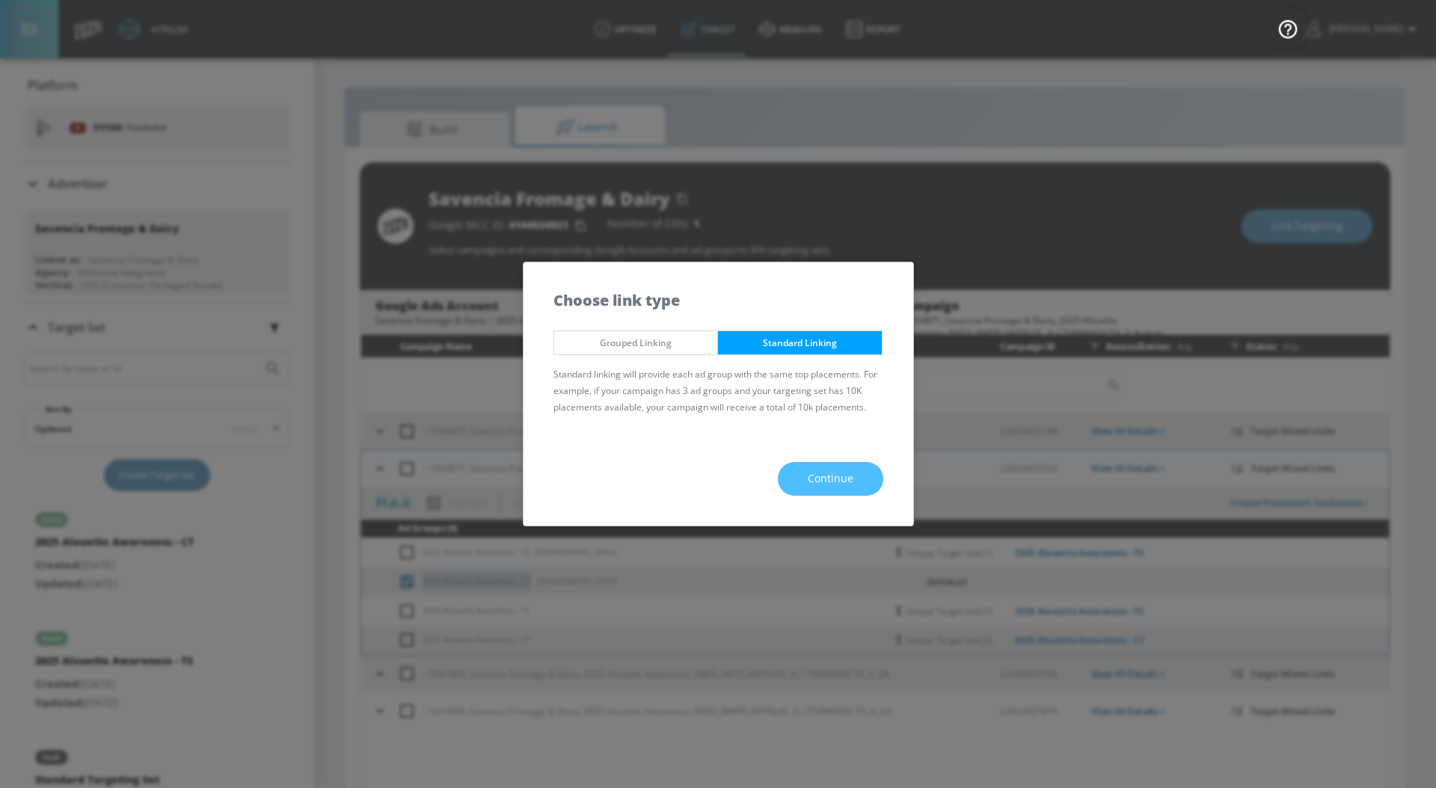
click at [840, 469] on button "Continue" at bounding box center [830, 479] width 105 height 34
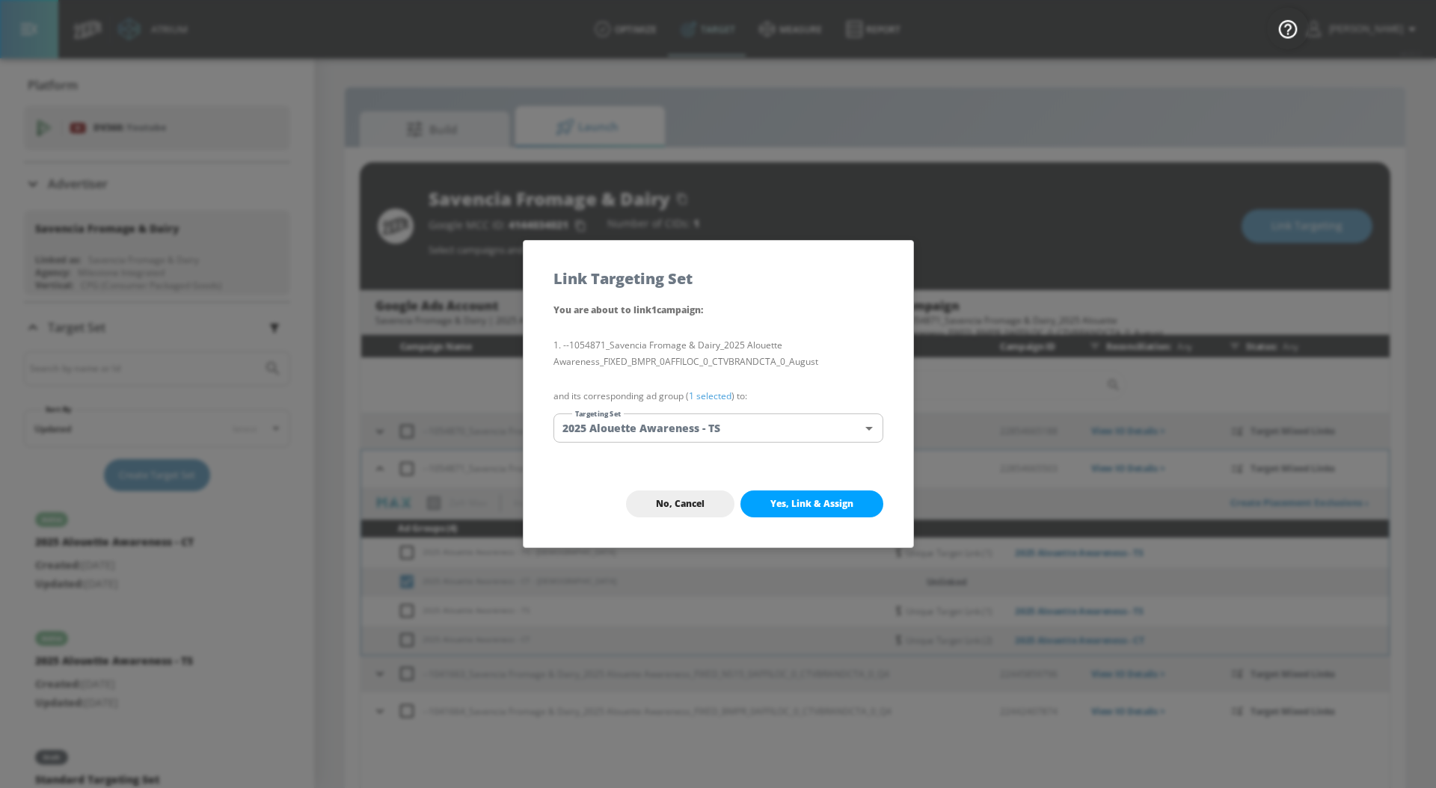
click at [697, 390] on link "1 selected" at bounding box center [710, 396] width 43 height 13
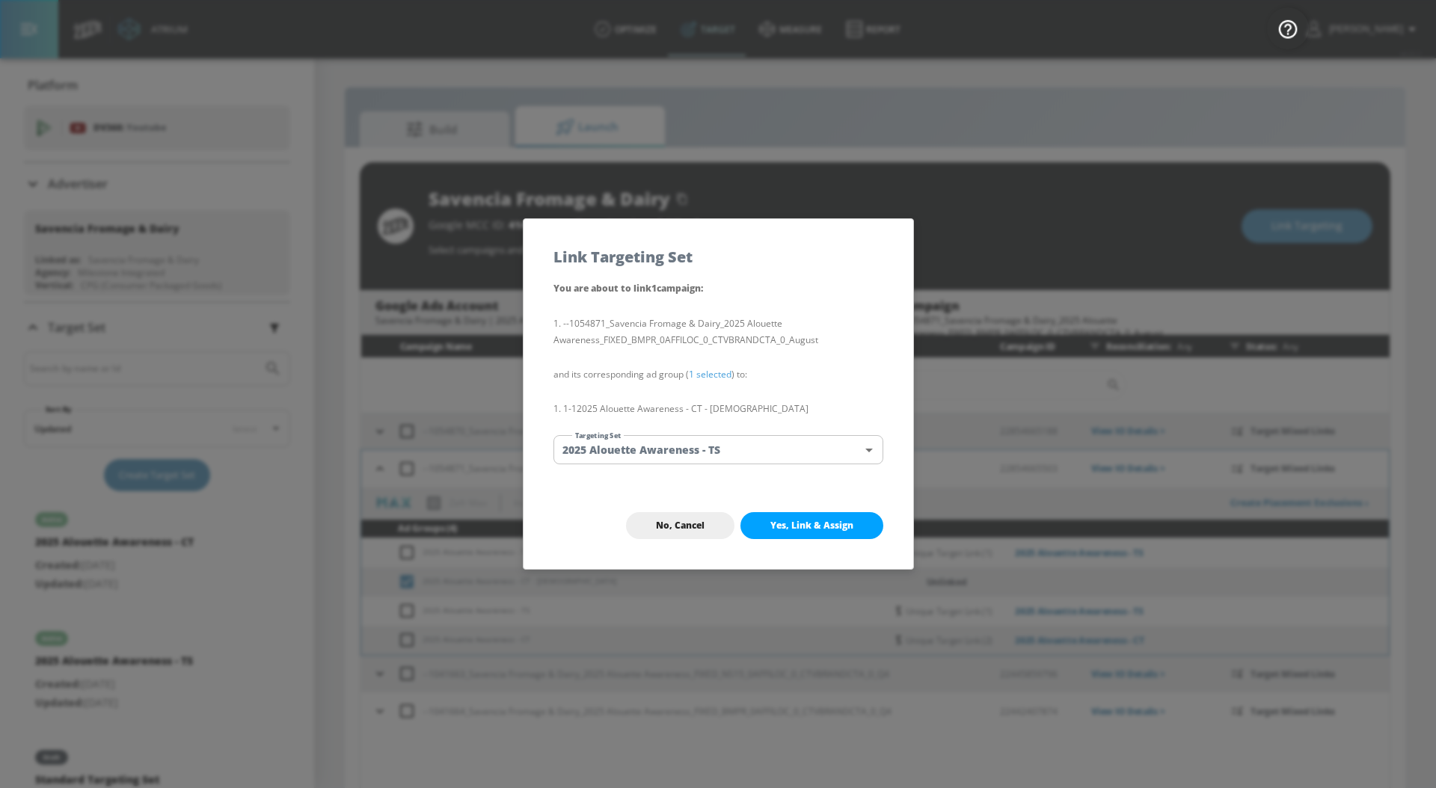
click at [684, 459] on body "Atrium optimize Target measure Report optimize Target measure Report v 4.22.2 […" at bounding box center [718, 405] width 1436 height 810
click at [675, 530] on li "2025 Alouette Awareness - CT" at bounding box center [719, 527] width 330 height 25
type input "e5ff5ef2-2172-4862-846d-1fc6305734ba"
click at [794, 533] on button "Yes, Link & Assign" at bounding box center [812, 525] width 143 height 27
checkbox input "false"
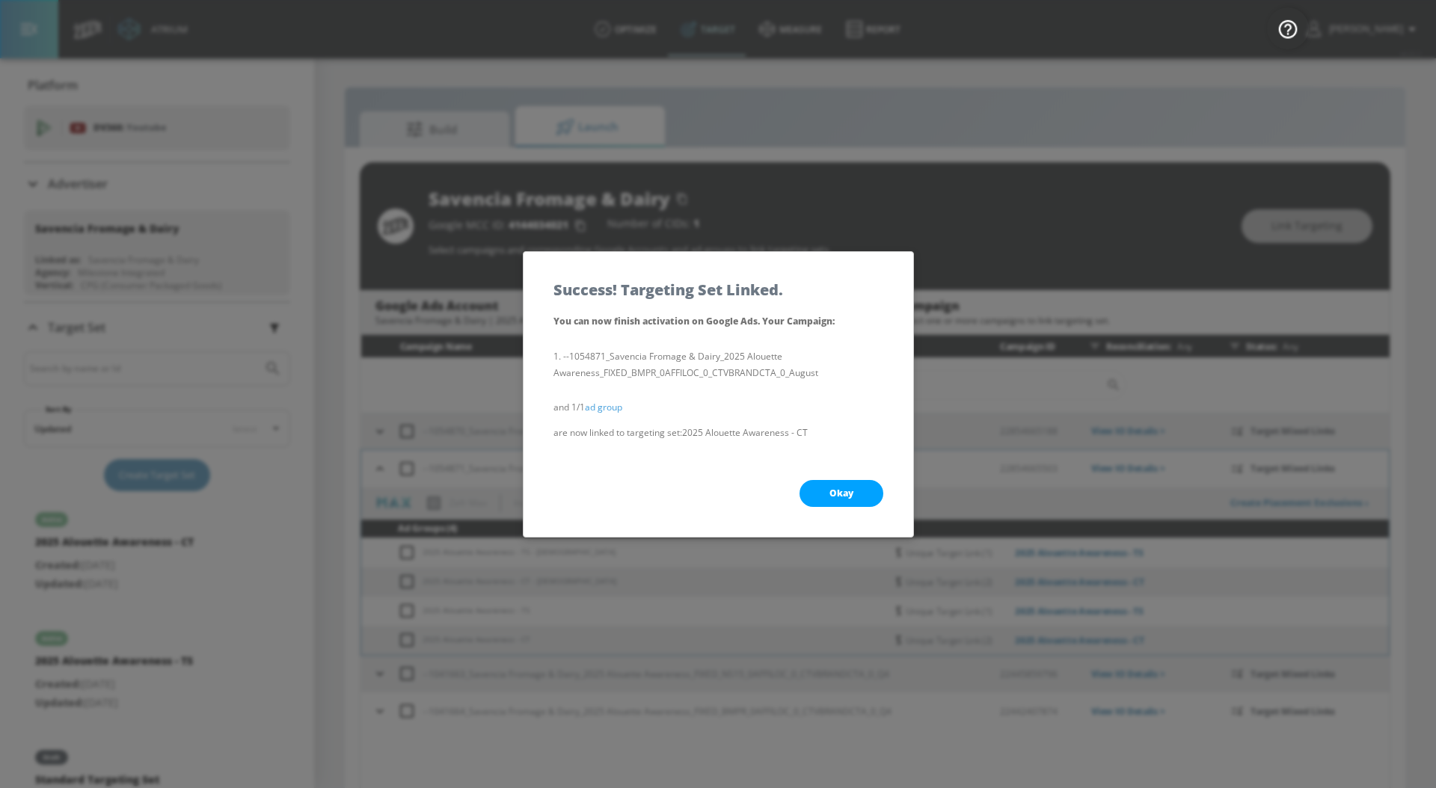
click at [839, 499] on span "Okay" at bounding box center [842, 494] width 24 height 12
